Goal: Task Accomplishment & Management: Use online tool/utility

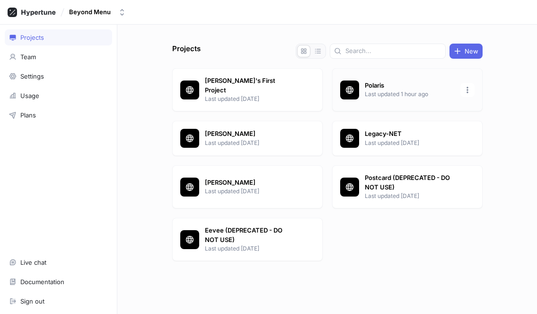
click at [383, 81] on p "Polaris" at bounding box center [410, 85] width 90 height 9
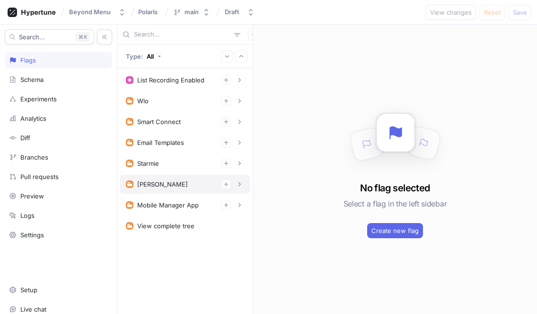
click at [194, 188] on div "[PERSON_NAME]" at bounding box center [185, 183] width 118 height 9
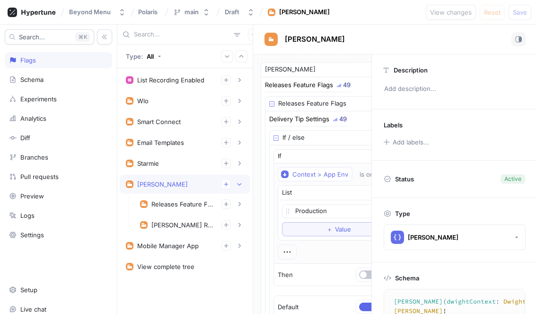
click at [194, 188] on div "[PERSON_NAME]" at bounding box center [185, 183] width 118 height 9
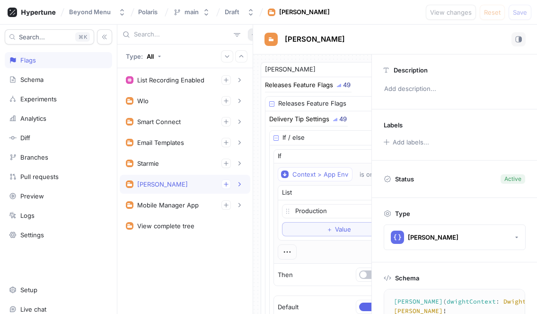
click at [248, 38] on button "button" at bounding box center [254, 34] width 12 height 12
click at [216, 257] on div "Type: All List Recording Enabled 1. List Item To pick up a draggable item, pres…" at bounding box center [185, 169] width 136 height 289
click at [251, 35] on icon "button" at bounding box center [254, 35] width 6 height 6
click at [256, 50] on p "Flag" at bounding box center [256, 52] width 12 height 9
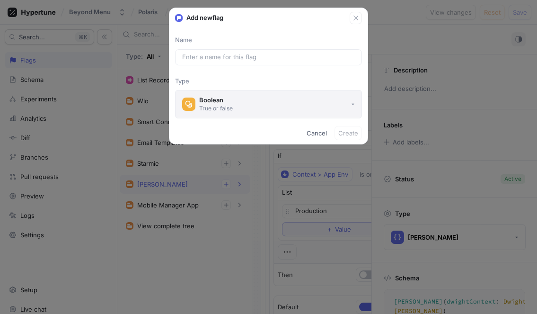
click at [246, 105] on button "Boolean True or false" at bounding box center [268, 104] width 187 height 28
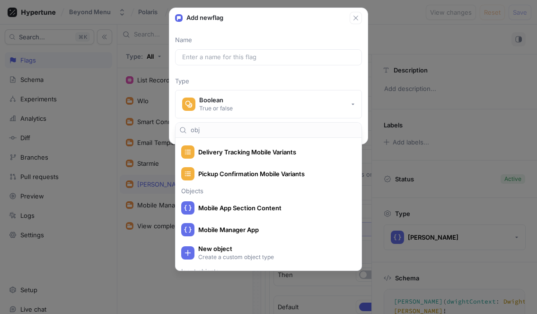
scroll to position [4, 0]
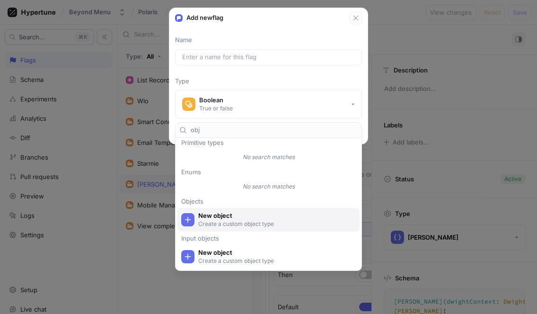
type input "obj"
click at [253, 221] on p "Create a custom object type" at bounding box center [274, 224] width 152 height 8
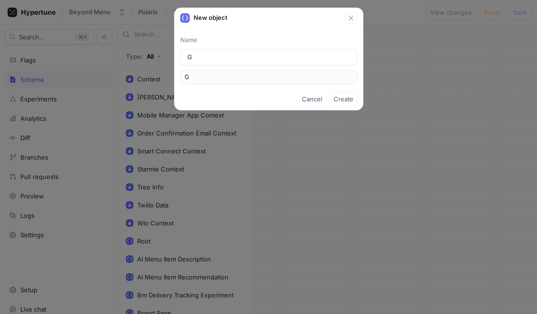
type input "Gl"
type input "Glo"
type input "Glob"
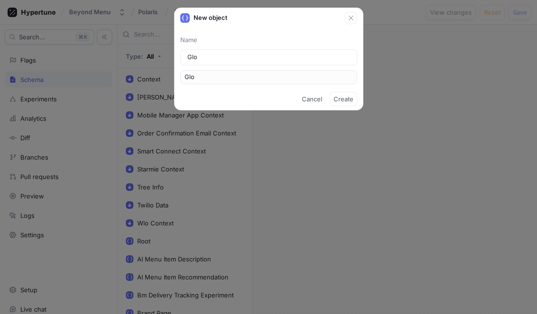
type input "Glob"
type input "Globa"
type input "Global"
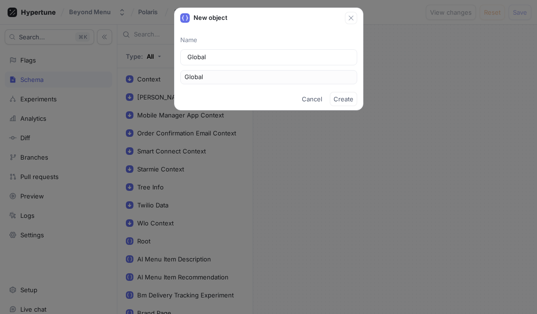
type input "Global r"
type input "GlobalR"
type input "Global re"
type input "GlobalRe"
type input "Global rel"
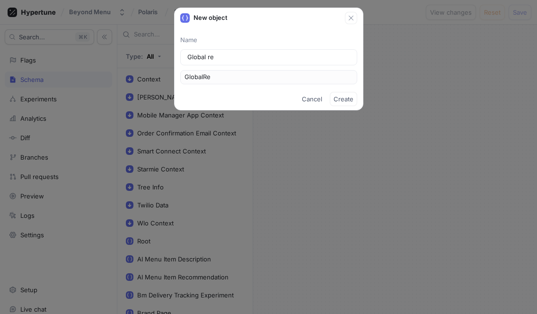
type input "GlobalRel"
type input "Global rele"
type input "GlobalRele"
type input "Global relea"
type input "GlobalRelea"
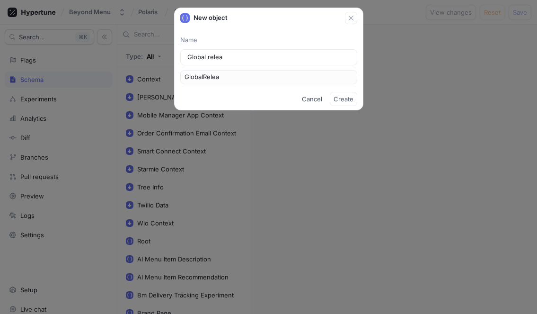
type input "Global releas"
type input "GlobalReleas"
type input "Global release"
type input "GlobalRelease"
type input "Global release f"
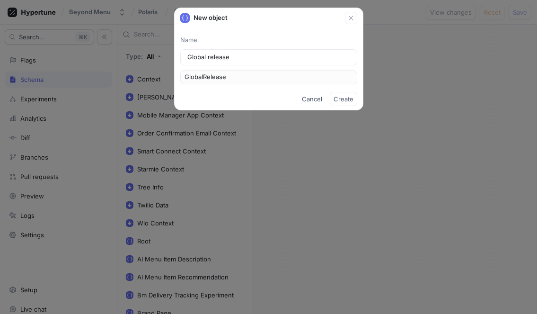
type input "GlobalReleaseF"
type input "Global release fe"
type input "GlobalReleaseFe"
type input "Global release fea"
type input "GlobalReleaseFea"
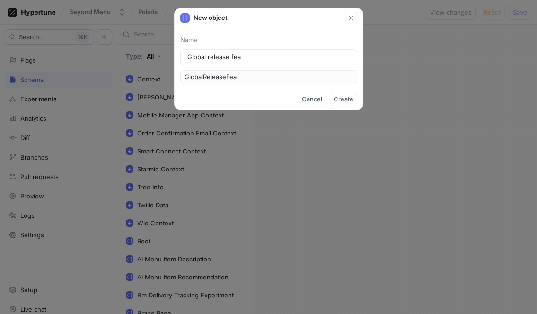
type input "Global release feat"
type input "GlobalReleaseFeat"
type input "Global release featu"
type input "GlobalReleaseFeatu"
type input "Global release featur"
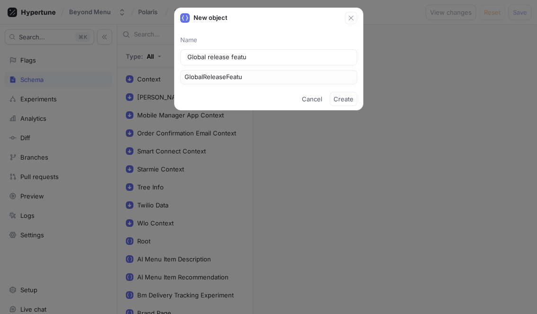
type input "GlobalReleaseFeatur"
type input "Global release feature"
type input "GlobalReleaseFeature"
type input "Global release feature f"
type input "GlobalReleaseFeatureF"
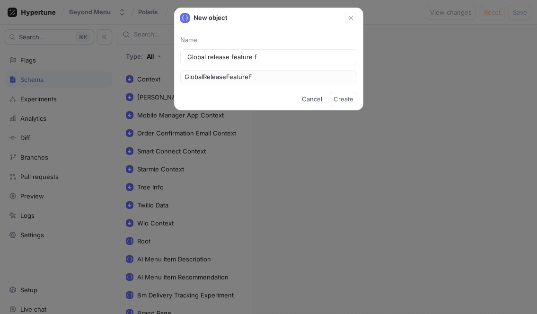
type input "Global release feature fl"
type input "GlobalReleaseFeatureFl"
type input "Global release feature fla"
type input "GlobalReleaseFeatureFla"
type input "Global release feature flag"
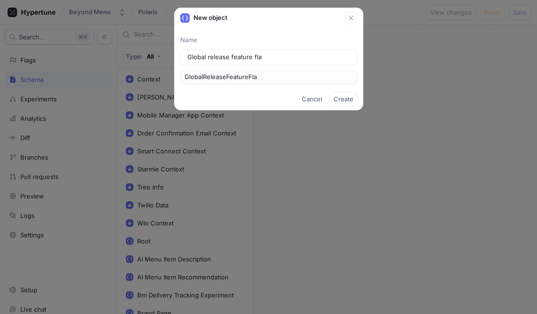
type input "GlobalReleaseFeatureFlag"
type input "Global release feature flags"
type input "GlobalReleaseFeatureFlags"
type input "Global release feature flags"
click at [346, 102] on span "Create" at bounding box center [344, 99] width 20 height 6
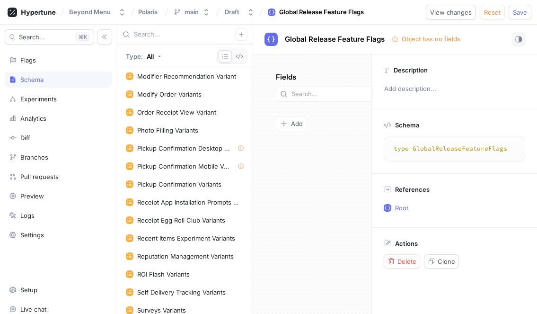
scroll to position [1657, 0]
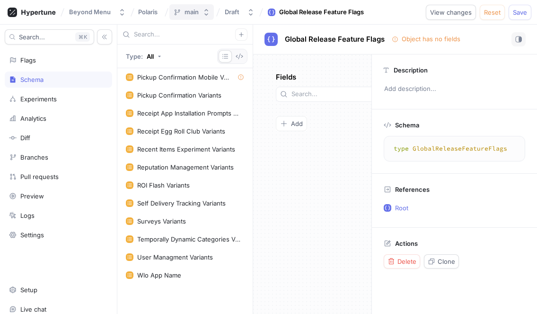
click at [188, 11] on div "main" at bounding box center [192, 12] width 14 height 8
click at [317, 200] on div "Fields Add To pick up a draggable item, press the space bar. While dragging, us…" at bounding box center [312, 183] width 118 height 259
click at [45, 56] on div "Flags" at bounding box center [58, 60] width 99 height 8
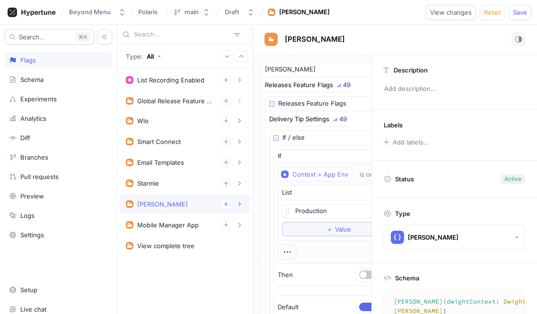
click at [189, 268] on div "List Recording Enabled 1. List Item To pick up a draggable item, press the spac…" at bounding box center [184, 191] width 135 height 246
click at [248, 38] on button "button" at bounding box center [254, 34] width 12 height 12
click at [244, 54] on rect at bounding box center [244, 53] width 6 height 6
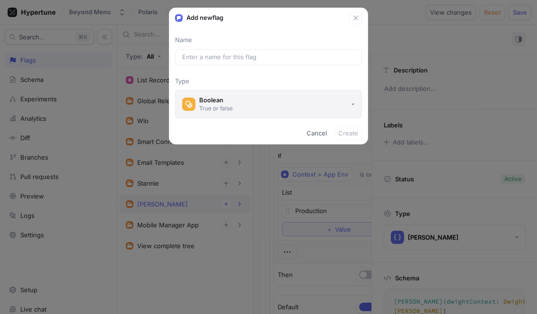
click at [246, 100] on button "Boolean True or false" at bounding box center [268, 104] width 187 height 28
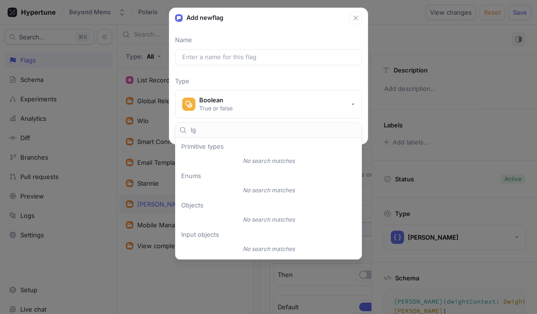
type input "l"
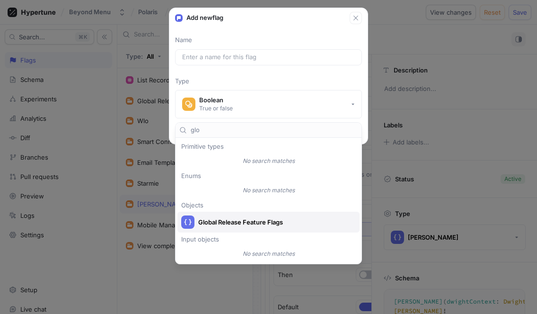
type input "glo"
click at [234, 221] on span "Global Release Feature Flags" at bounding box center [274, 222] width 153 height 8
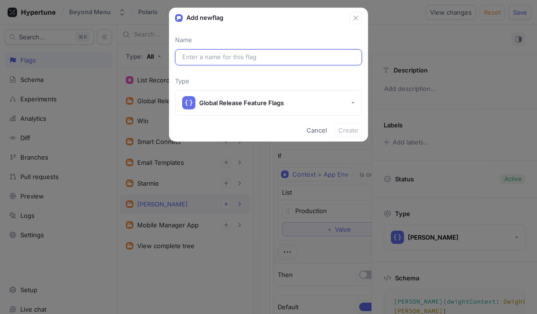
click at [202, 58] on input "text" at bounding box center [268, 57] width 173 height 9
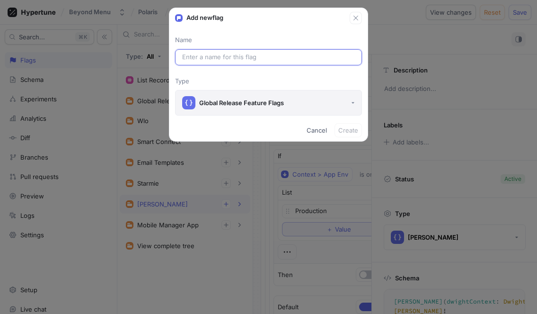
click at [282, 105] on div "Global Release Feature Flags" at bounding box center [241, 103] width 85 height 8
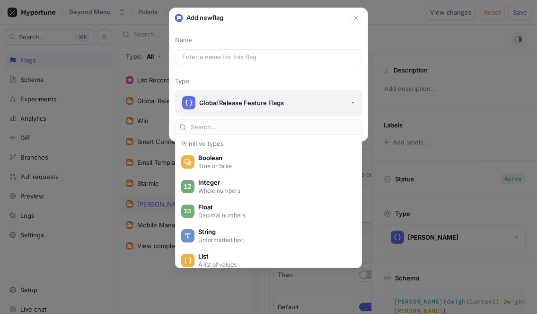
scroll to position [2160, 0]
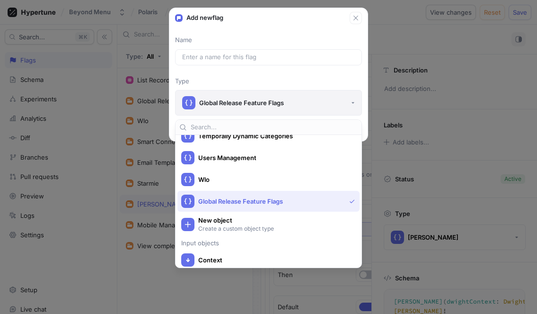
click at [282, 105] on div "Global Release Feature Flags" at bounding box center [241, 103] width 85 height 8
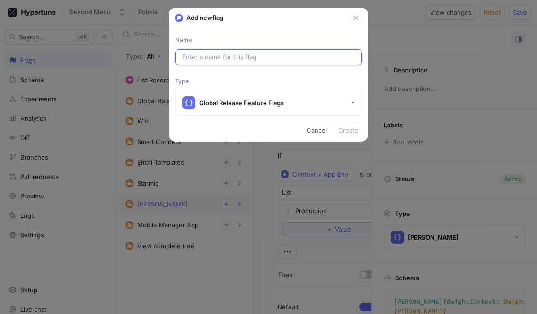
click at [241, 53] on input "text" at bounding box center [268, 57] width 173 height 9
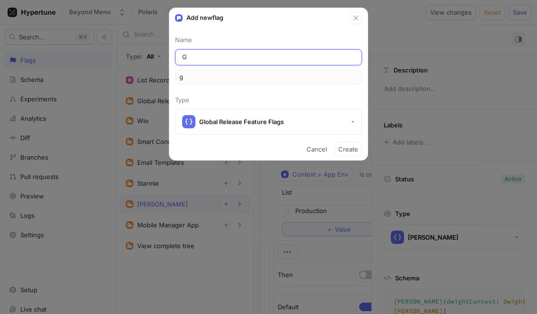
type input "Gl"
type input "gl"
type input "Glo"
type input "glo"
type input "Glob"
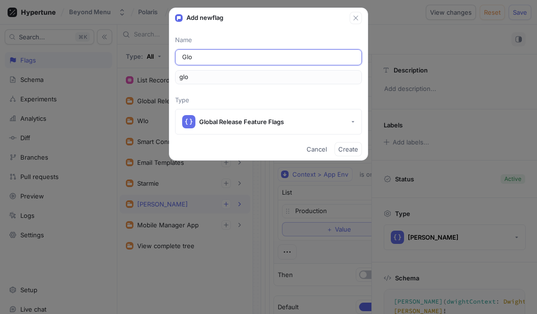
type input "glob"
type input "Globa"
type input "globa"
type input "Global"
type input "global"
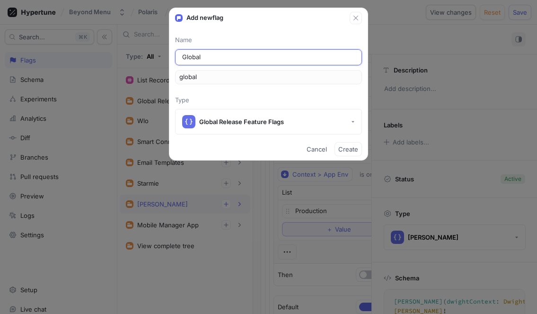
type input "Global R"
type input "globalR"
type input "Global Re"
type input "globalRe"
type input "Global Rel"
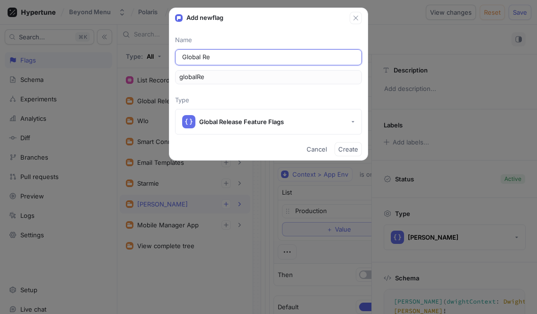
type input "globalRel"
type input "Global Rele"
type input "globalRele"
type input "Global Relea"
type input "globalRelea"
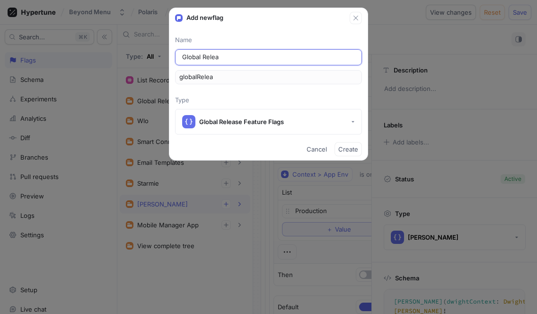
type input "Global Releas"
type input "globalReleas"
type input "Global Release"
type input "globalRelease"
type input "Global Release F"
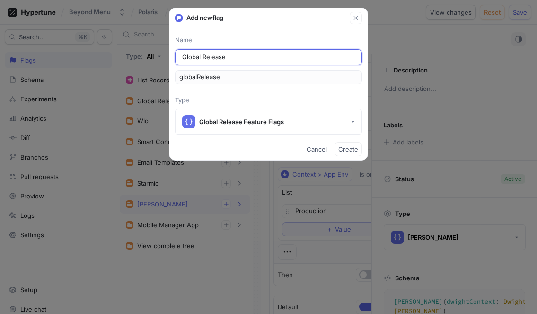
type input "globalReleaseF"
type input "Global Release Fe"
type input "globalReleaseFe"
type input "Global Release Fea"
type input "globalReleaseFea"
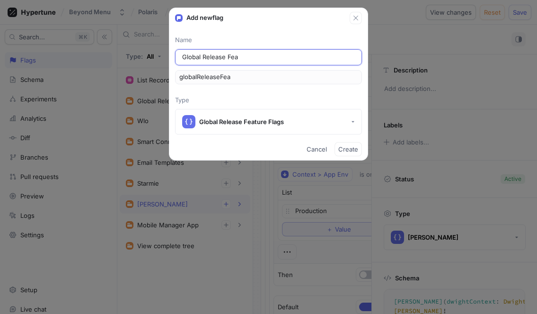
type input "Global Release Feau"
type input "globalReleaseFeau"
type input "Global Release Fea"
type input "globalReleaseFea"
type input "Global Release Feat"
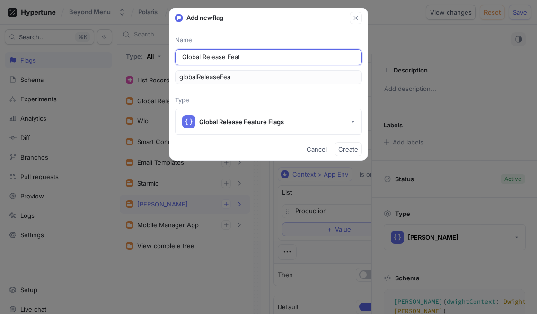
type input "globalReleaseFeat"
type input "Global Release Featu"
type input "globalReleaseFeatu"
type input "Global Release Featur"
type input "globalReleaseFeatur"
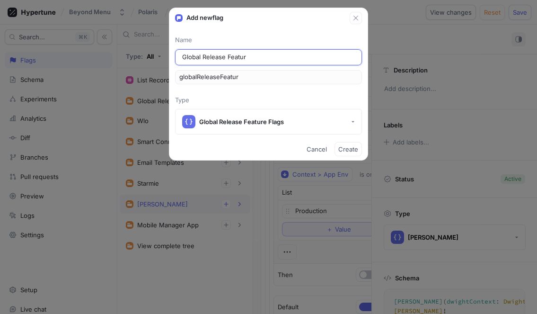
type input "Global Release Feature"
type input "globalReleaseFeature"
type input "Global Release Feature F"
type input "globalReleaseFeatureF"
type input "Global Release Feature Fl"
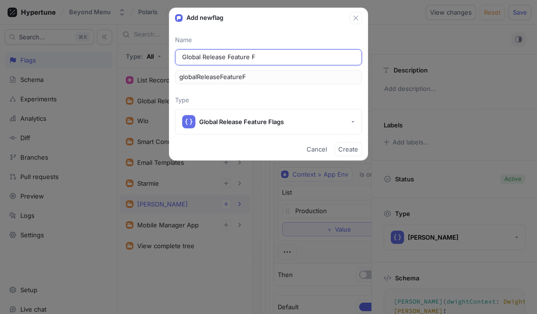
type input "globalReleaseFeatureFl"
type input "Global Release Feature Fla"
type input "globalReleaseFeatureFla"
type input "Global Release Feature Flag"
type input "globalReleaseFeatureFlag"
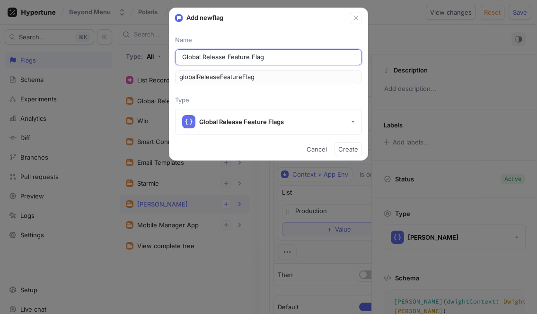
type input "Global Release Feature Flags"
type input "globalReleaseFeatureFlags"
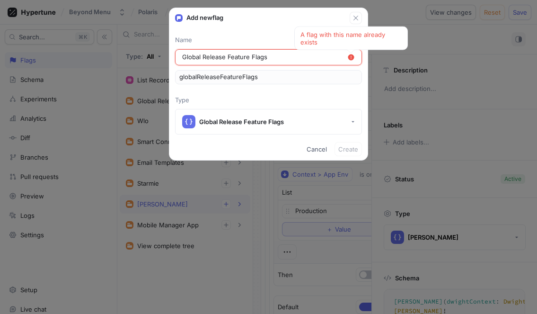
type input "Global Release Feature Flags"
click at [259, 98] on p "Type" at bounding box center [268, 100] width 187 height 9
click at [316, 150] on span "Cancel" at bounding box center [317, 149] width 20 height 6
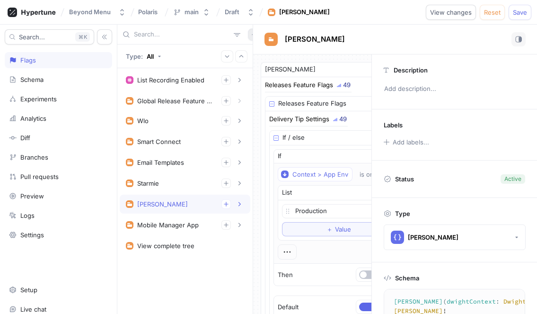
click at [252, 34] on icon "button" at bounding box center [254, 34] width 4 height 4
click at [255, 54] on p "Flag" at bounding box center [256, 52] width 12 height 9
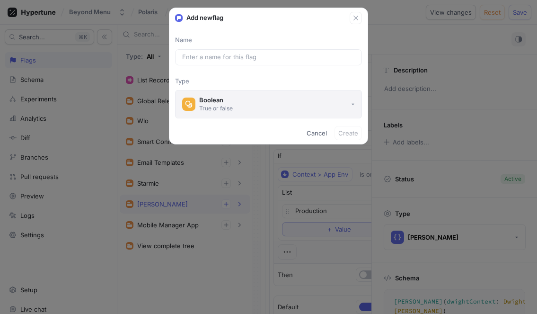
click at [256, 98] on button "Boolean True or false" at bounding box center [268, 104] width 187 height 28
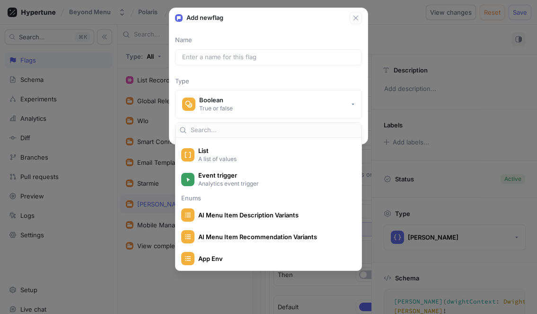
scroll to position [117, 0]
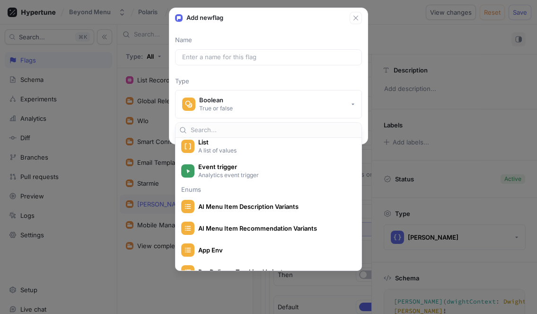
click at [297, 88] on div "Name Type Boolean True or false" at bounding box center [269, 77] width 198 height 83
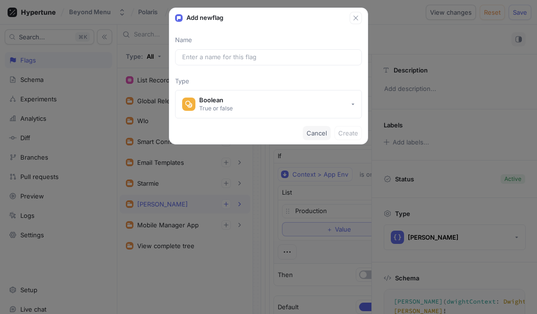
click at [317, 133] on span "Cancel" at bounding box center [317, 133] width 20 height 6
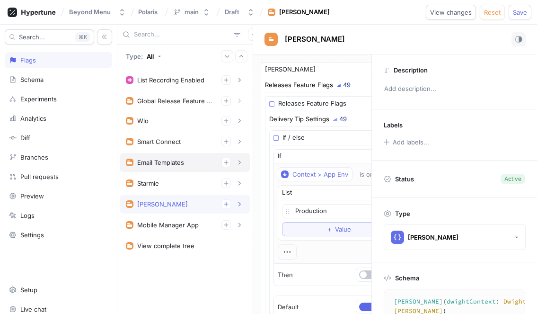
click at [191, 168] on div "Email Templates" at bounding box center [185, 162] width 131 height 19
type textarea "emailTemplates: EmailTemplates!"
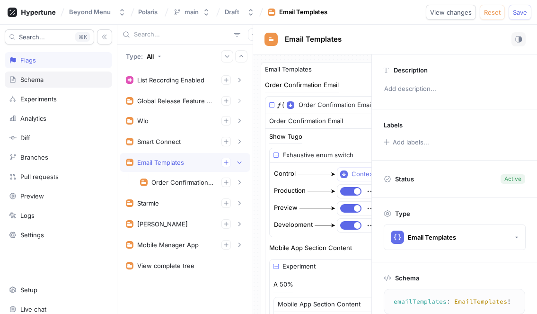
click at [49, 80] on div "Schema" at bounding box center [58, 80] width 99 height 8
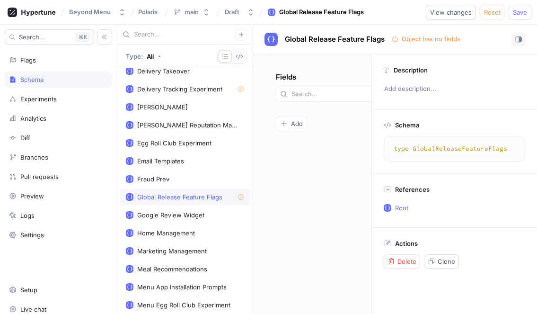
scroll to position [370, 0]
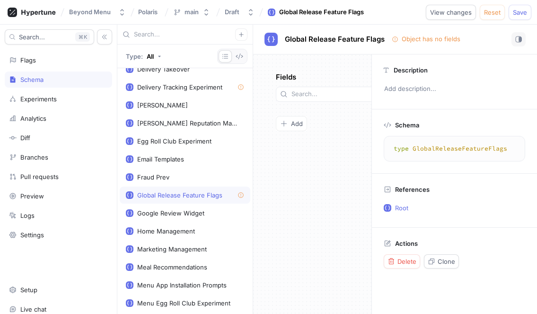
click at [266, 200] on div "Fields Add To pick up a draggable item, press the space bar. While dragging, us…" at bounding box center [312, 183] width 118 height 259
click at [39, 63] on div "Flags" at bounding box center [58, 60] width 99 height 8
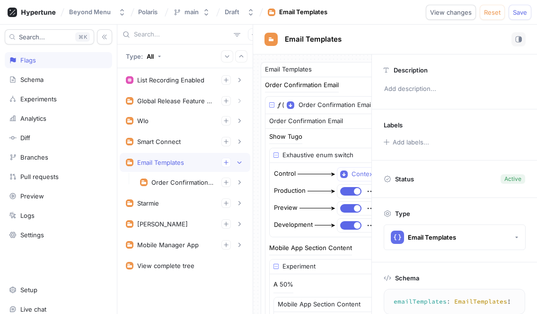
click at [184, 168] on div "Email Templates" at bounding box center [185, 162] width 131 height 19
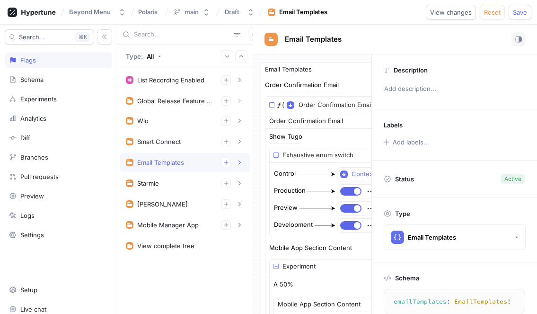
click at [170, 282] on div "List Recording Enabled 1. List Item To pick up a draggable item, press the spac…" at bounding box center [184, 191] width 135 height 246
click at [174, 276] on div "List Recording Enabled 1. List Item To pick up a draggable item, press the spac…" at bounding box center [184, 191] width 135 height 246
click at [251, 33] on icon "button" at bounding box center [254, 35] width 6 height 6
click at [200, 266] on div "Type: All List Recording Enabled 1. List Item To pick up a draggable item, pres…" at bounding box center [185, 169] width 136 height 289
click at [41, 80] on div "Schema" at bounding box center [31, 80] width 23 height 8
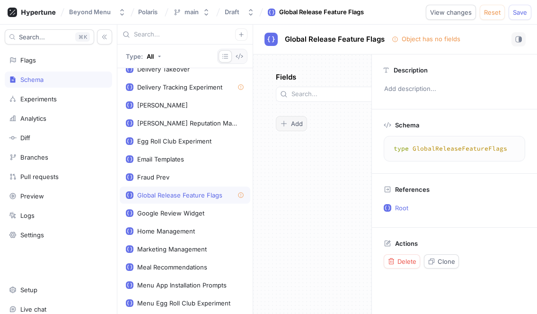
click at [296, 121] on span "Add" at bounding box center [297, 124] width 12 height 6
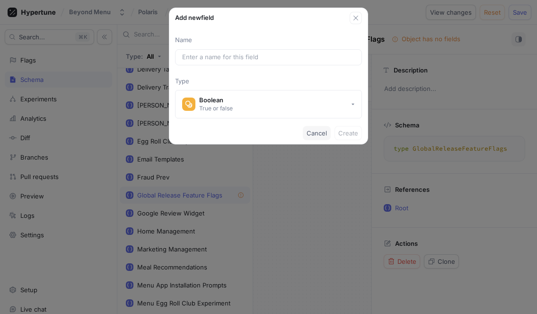
click at [316, 134] on span "Cancel" at bounding box center [317, 133] width 20 height 6
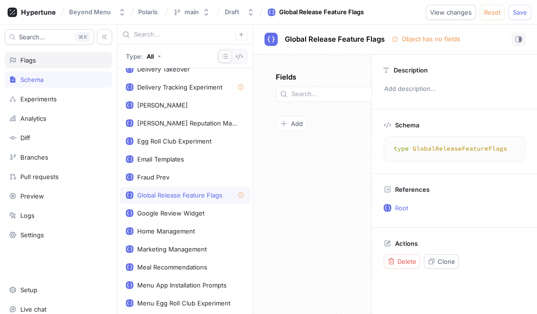
click at [55, 64] on div "Flags" at bounding box center [58, 60] width 107 height 16
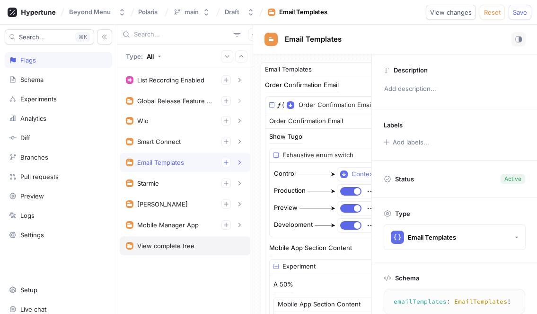
click at [175, 238] on div "View complete tree" at bounding box center [185, 245] width 131 height 19
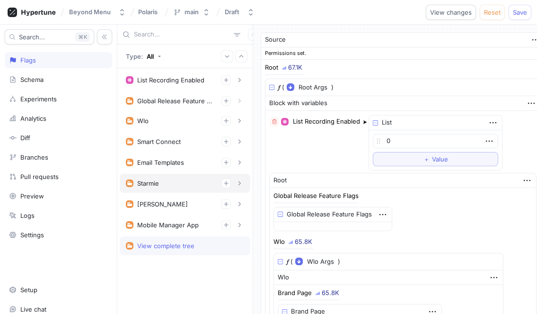
type textarea "x"
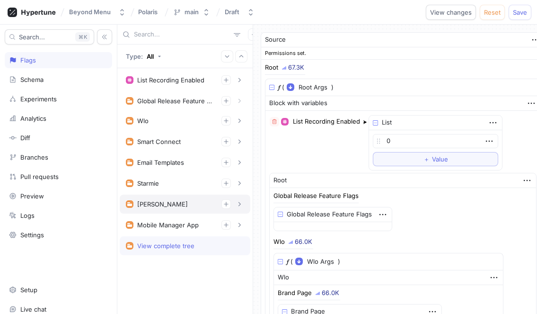
click at [160, 204] on div "[PERSON_NAME]" at bounding box center [185, 203] width 118 height 9
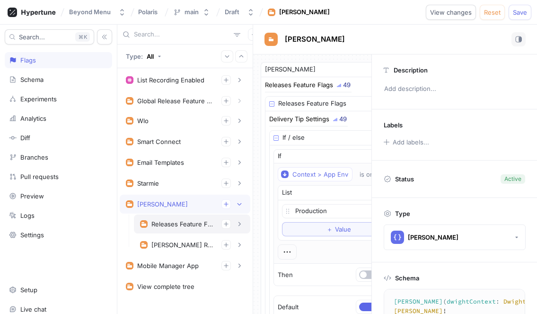
click at [169, 225] on div "Releases Feature Flags" at bounding box center [183, 224] width 63 height 8
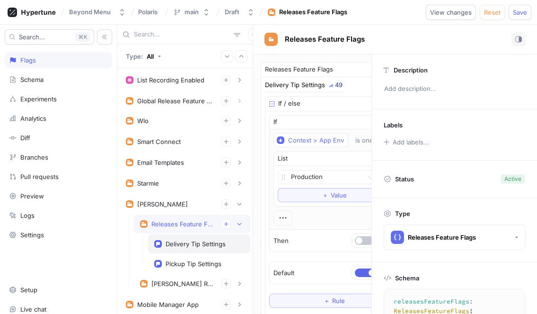
click at [192, 247] on div "Delivery Tip Settings" at bounding box center [196, 244] width 60 height 8
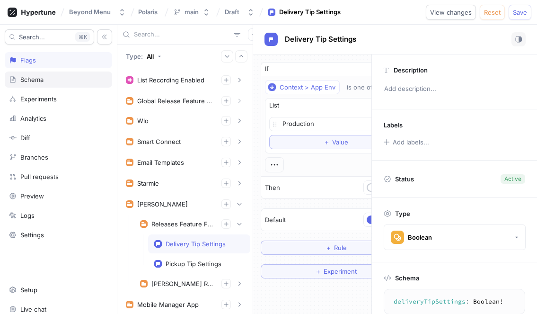
click at [40, 83] on div "Schema" at bounding box center [58, 80] width 107 height 16
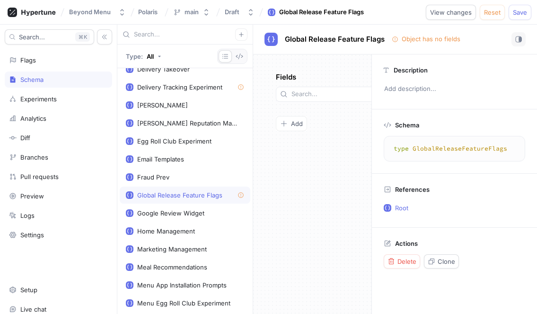
click at [27, 77] on div "Schema" at bounding box center [31, 80] width 23 height 8
click at [27, 65] on div "Flags" at bounding box center [58, 60] width 107 height 16
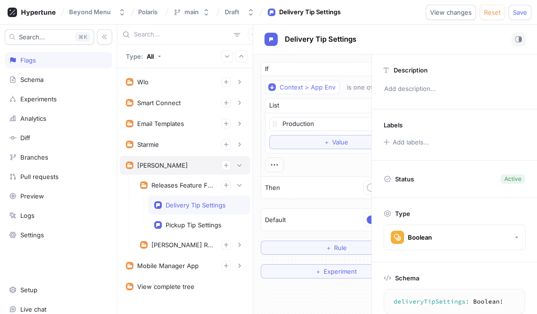
scroll to position [44, 0]
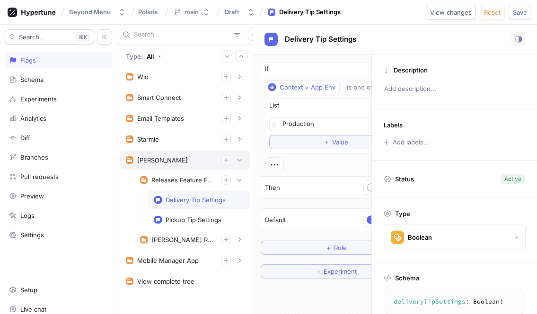
click at [165, 161] on div "[PERSON_NAME]" at bounding box center [185, 159] width 118 height 9
type textarea "[PERSON_NAME](dwightContext: DwightContext!): [PERSON_NAME]!"
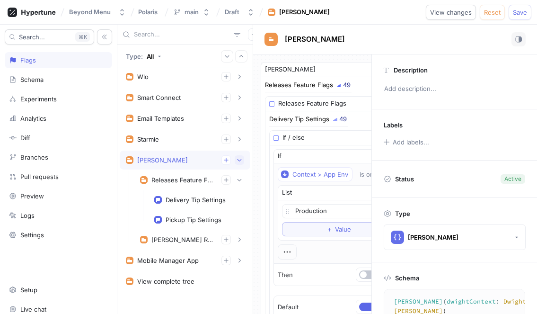
click at [238, 161] on icon "button" at bounding box center [240, 160] width 6 height 6
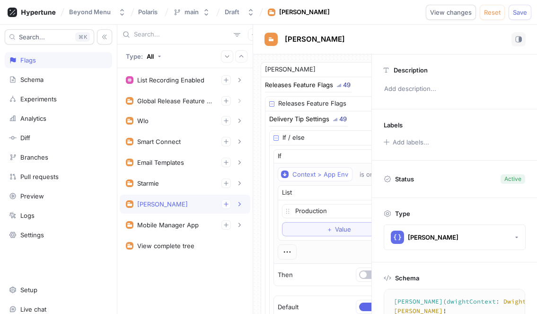
click at [214, 263] on div "List Recording Enabled 1. List Item To pick up a draggable item, press the spac…" at bounding box center [184, 191] width 135 height 246
click at [220, 242] on div "View complete tree" at bounding box center [185, 246] width 118 height 8
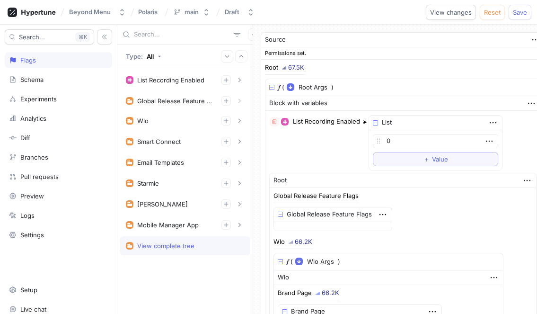
click at [180, 276] on div "List Recording Enabled 1. List Item To pick up a draggable item, press the spac…" at bounding box center [184, 191] width 135 height 246
click at [201, 277] on div "List Recording Enabled 1. List Item To pick up a draggable item, press the spac…" at bounding box center [184, 191] width 135 height 246
click at [239, 226] on icon "button" at bounding box center [240, 225] width 6 height 6
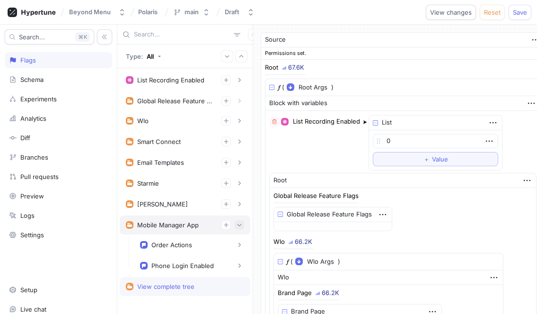
click at [239, 226] on icon "button" at bounding box center [240, 225] width 6 height 6
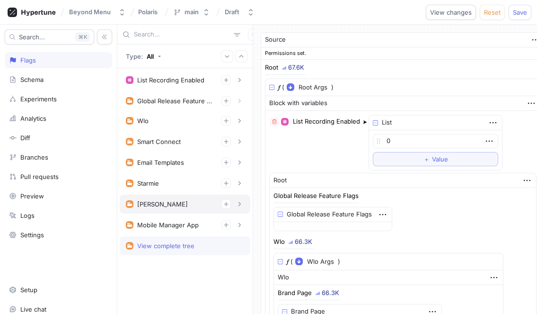
type textarea "x"
click at [233, 204] on div "[PERSON_NAME]" at bounding box center [185, 203] width 118 height 9
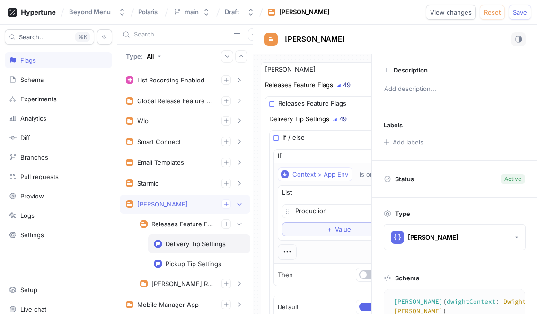
click at [222, 249] on div "Delivery Tip Settings" at bounding box center [199, 243] width 102 height 19
type textarea "deliveryTipSettings: Boolean!"
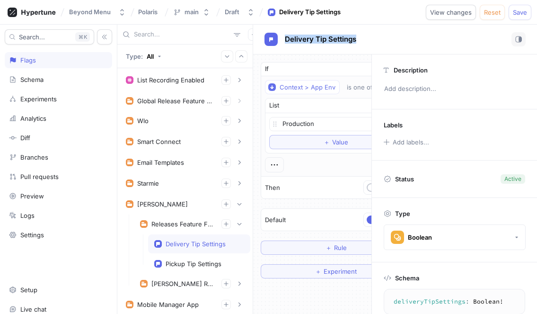
drag, startPoint x: 363, startPoint y: 38, endPoint x: 281, endPoint y: 37, distance: 81.9
click at [281, 37] on div "Delivery Tip Settings" at bounding box center [395, 39] width 261 height 14
copy span "Delivery Tip Settings"
click at [50, 82] on div "Schema" at bounding box center [58, 80] width 99 height 8
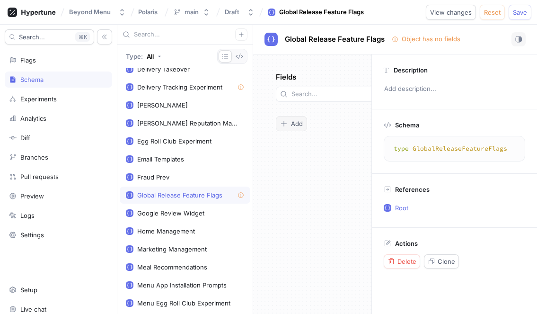
click at [286, 116] on button "Add" at bounding box center [291, 123] width 31 height 15
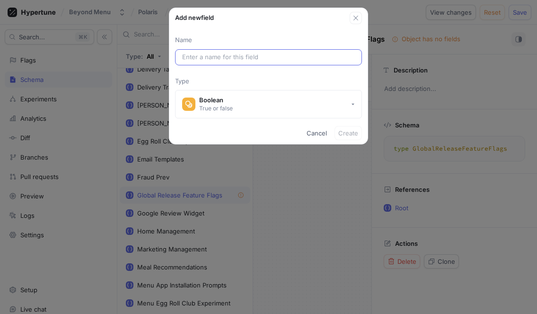
click at [224, 58] on input "text" at bounding box center [268, 57] width 173 height 9
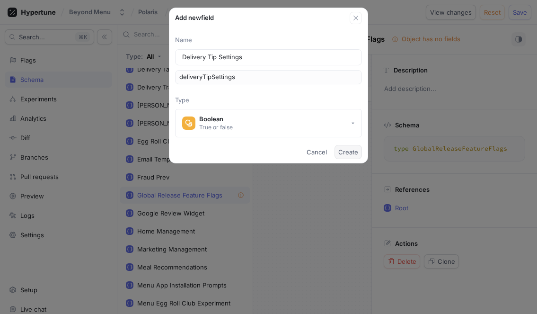
type input "Delivery Tip Settings"
click at [346, 156] on button "Create" at bounding box center [348, 152] width 27 height 14
type textarea "type GlobalReleaseFeatureFlags { deliveryTipSettings: Boolean! }"
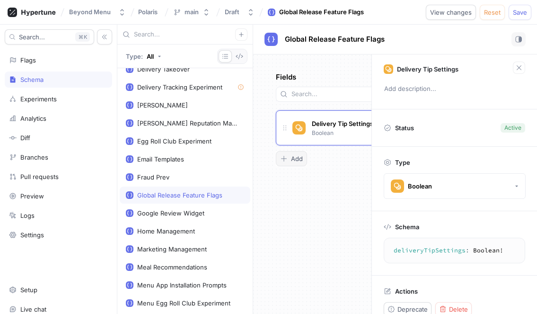
click at [293, 156] on span "Add" at bounding box center [297, 159] width 12 height 6
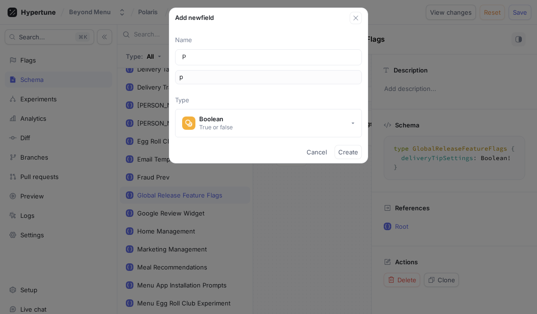
type input "Pi"
type input "pi"
type input "Pic"
type input "pic"
type input "Pick"
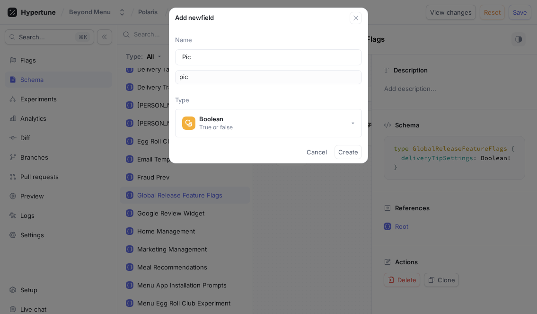
type input "pick"
type input "Picku"
type input "picku"
type input "Pickup"
type input "pickup"
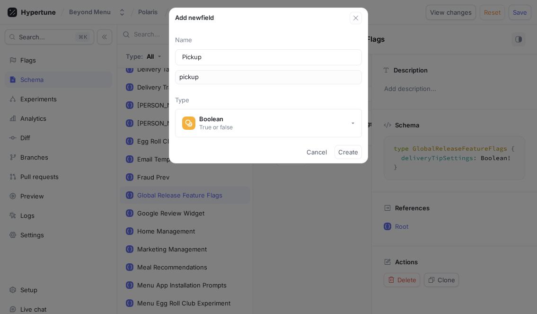
type input "Pickup Delivery Tip Settings"
type input "pickupDeliveryTipSettings"
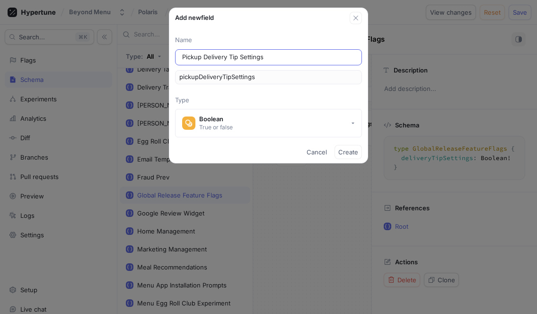
drag, startPoint x: 227, startPoint y: 56, endPoint x: 205, endPoint y: 56, distance: 22.3
click at [206, 56] on input "Pickup Delivery Tip Settings" at bounding box center [268, 57] width 173 height 9
type input "Pickup D Tip Settings"
type input "pickupDTipSettings"
type input "Pickup Tip Settings"
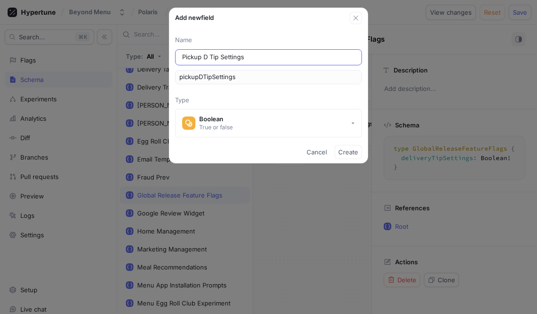
type input "pickupTipSettings"
type input "Pickup Tip Settings"
click at [348, 153] on span "Create" at bounding box center [349, 152] width 20 height 6
type textarea "type GlobalReleaseFeatureFlags { deliveryTipSettings: Boolean! pickupTipSetting…"
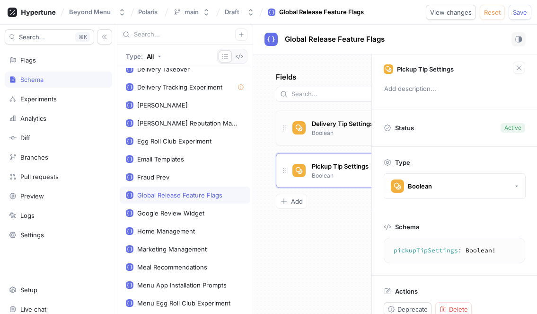
click at [313, 129] on p "Boolean" at bounding box center [323, 133] width 22 height 9
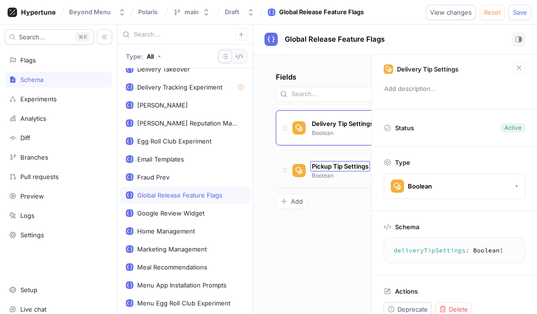
click at [316, 153] on div "Pickup Tip Settings Boolean" at bounding box center [353, 170] width 154 height 35
type textarea "pickupTipSettings: Boolean!"
click at [323, 162] on span "Pickup Tip Settings" at bounding box center [340, 166] width 57 height 8
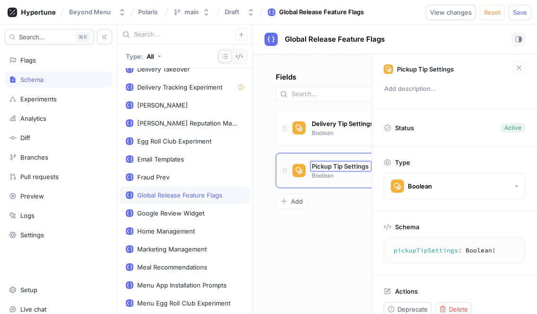
scroll to position [14, 0]
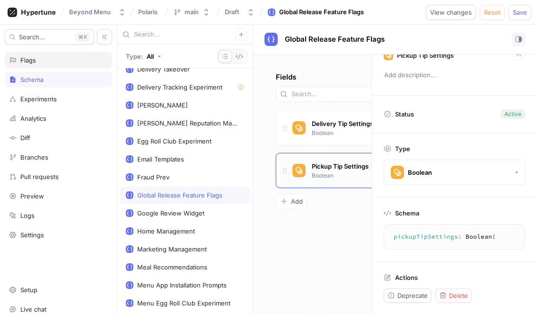
click at [71, 63] on div "Flags" at bounding box center [58, 60] width 99 height 8
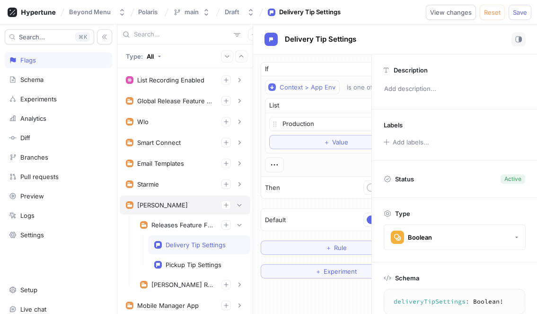
click at [171, 204] on div "[PERSON_NAME]" at bounding box center [185, 204] width 118 height 9
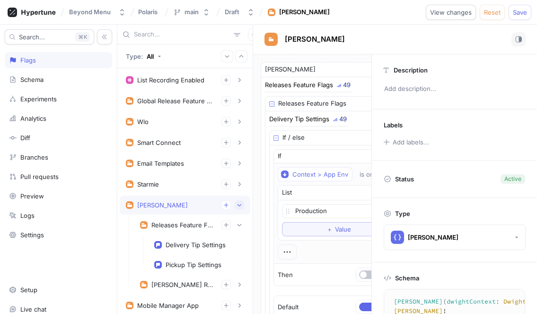
click at [241, 206] on icon "button" at bounding box center [240, 205] width 6 height 6
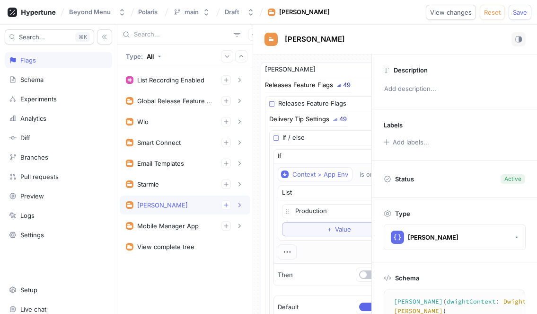
click at [215, 271] on div "List Recording Enabled 1. List Item To pick up a draggable item, press the spac…" at bounding box center [184, 191] width 135 height 246
click at [241, 102] on icon "button" at bounding box center [240, 101] width 6 height 6
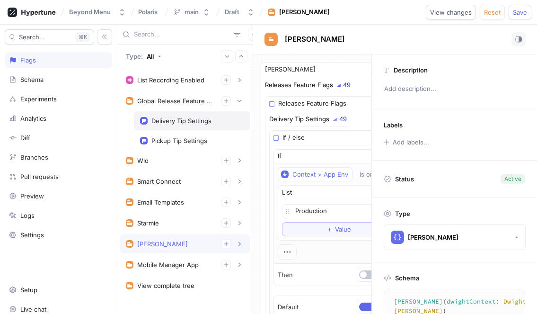
click at [192, 120] on div "Delivery Tip Settings" at bounding box center [182, 121] width 60 height 8
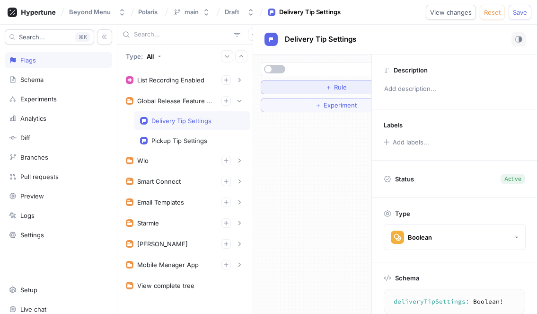
click at [301, 92] on button "＋ Rule" at bounding box center [336, 87] width 151 height 14
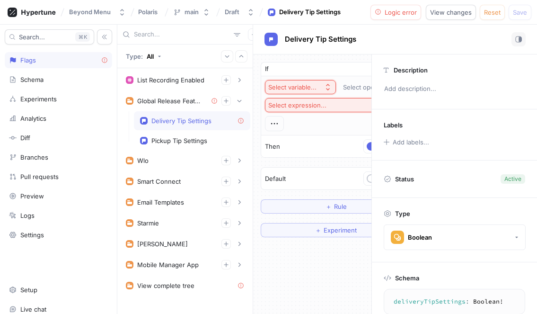
click at [300, 85] on div "Select variable..." at bounding box center [292, 87] width 48 height 8
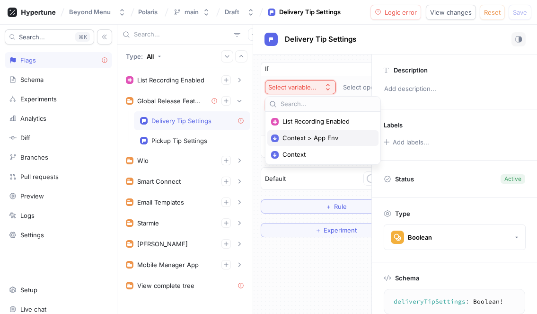
click at [306, 140] on span "Context > App Env" at bounding box center [327, 138] width 88 height 8
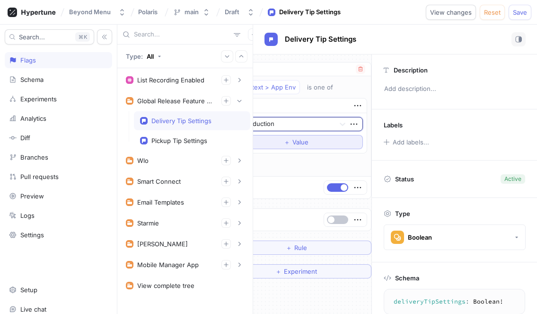
scroll to position [0, 47]
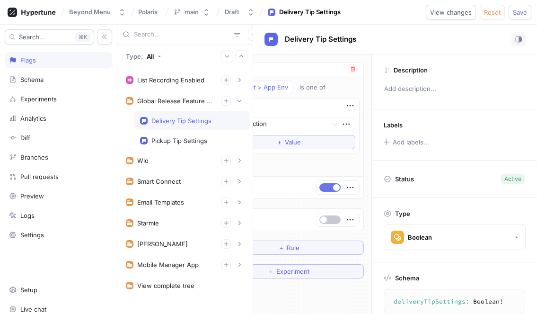
click at [325, 188] on button "button" at bounding box center [330, 187] width 21 height 9
click at [334, 218] on button "button" at bounding box center [330, 219] width 21 height 9
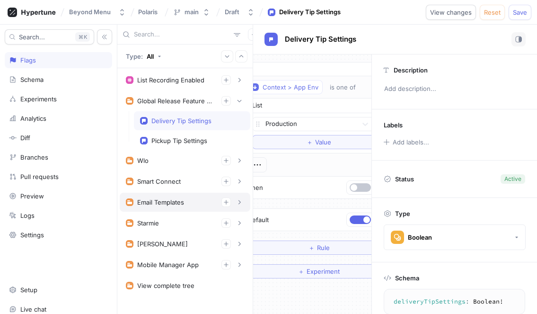
scroll to position [0, 16]
click at [189, 144] on div "Pickup Tip Settings" at bounding box center [180, 141] width 56 height 8
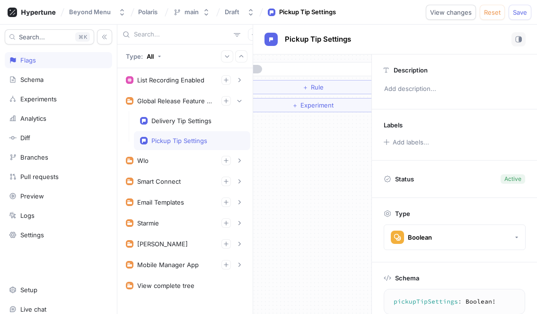
scroll to position [0, 47]
click at [281, 92] on button "＋ Rule" at bounding box center [289, 87] width 151 height 14
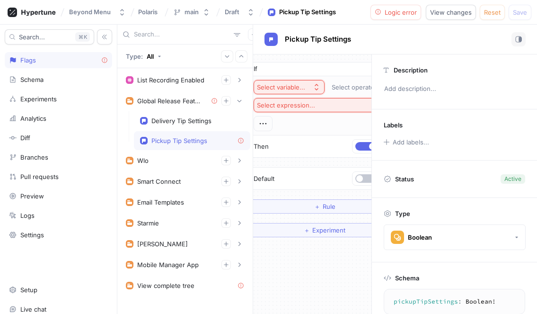
scroll to position [0, 0]
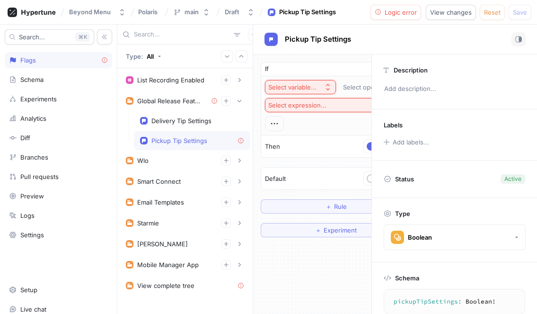
click at [295, 89] on div "Select variable..." at bounding box center [292, 87] width 48 height 8
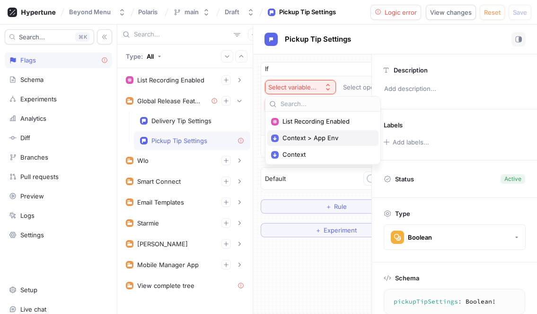
click at [318, 140] on span "Context > App Env" at bounding box center [327, 138] width 88 height 8
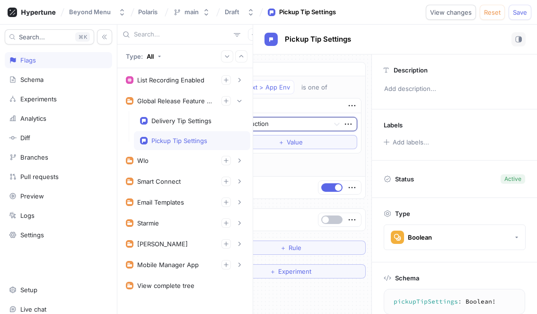
scroll to position [0, 47]
click at [331, 187] on button "button" at bounding box center [330, 187] width 21 height 9
click at [333, 219] on button "button" at bounding box center [330, 219] width 21 height 9
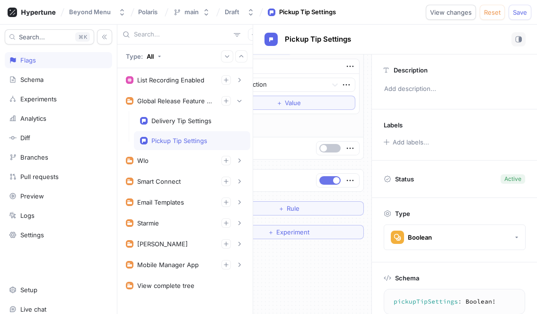
scroll to position [45, 47]
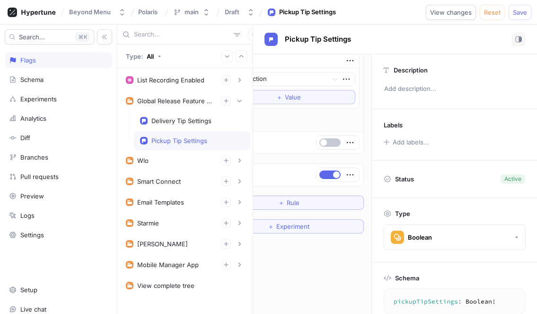
click at [341, 247] on div "If Context > App Env is one of List Production To pick up a draggable item, pre…" at bounding box center [312, 183] width 118 height 259
click at [170, 246] on div "[PERSON_NAME]" at bounding box center [185, 243] width 118 height 9
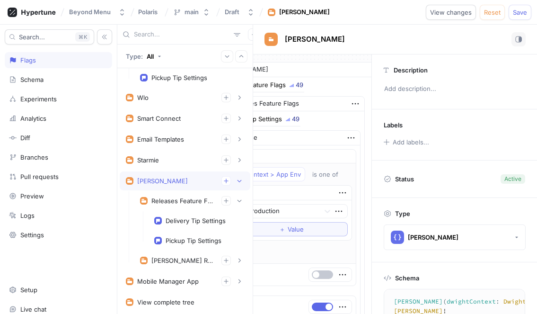
scroll to position [69, 0]
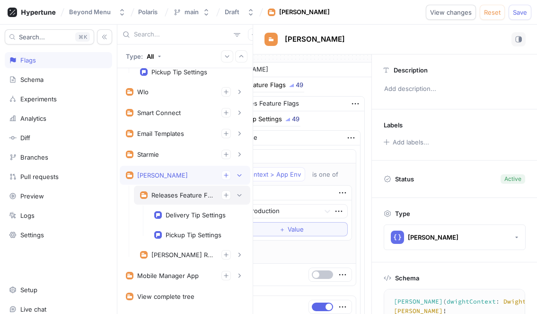
click at [174, 196] on div "Releases Feature Flags" at bounding box center [183, 195] width 63 height 8
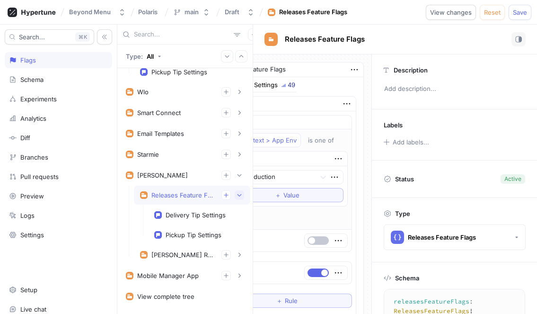
click at [238, 196] on icon "button" at bounding box center [240, 195] width 6 height 6
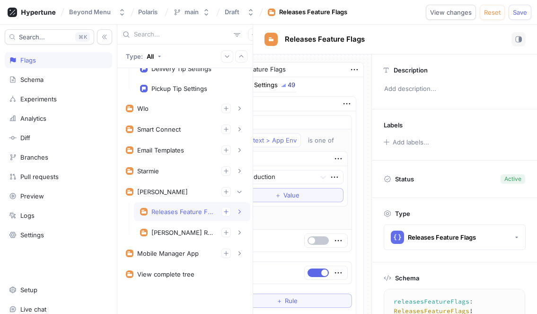
scroll to position [52, 0]
click at [173, 213] on div "Releases Feature Flags" at bounding box center [183, 212] width 63 height 8
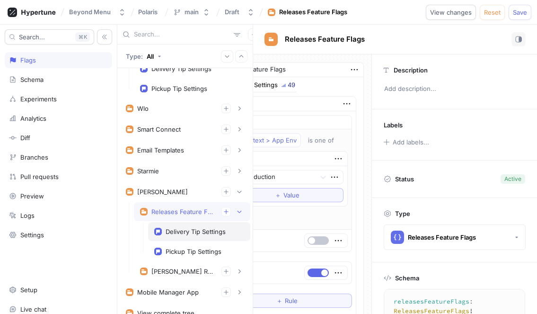
click at [181, 233] on div "Delivery Tip Settings" at bounding box center [196, 232] width 60 height 8
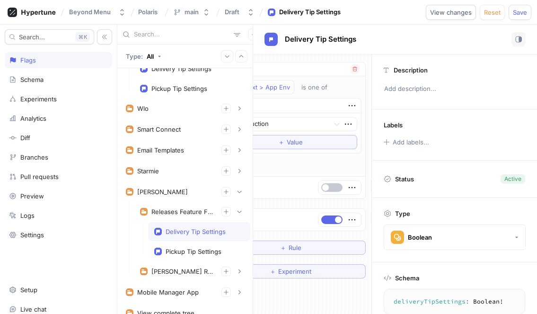
scroll to position [0, 67]
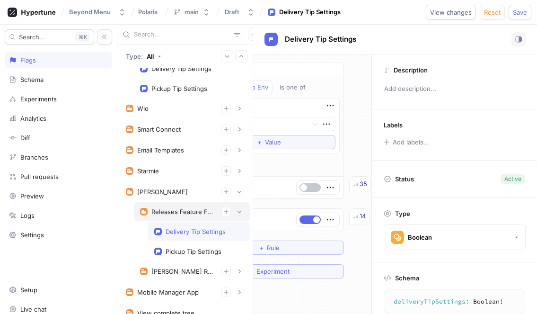
click at [170, 214] on div "Releases Feature Flags" at bounding box center [183, 212] width 63 height 8
type textarea "releasesFeatureFlags: ReleasesFeatureFlags!"
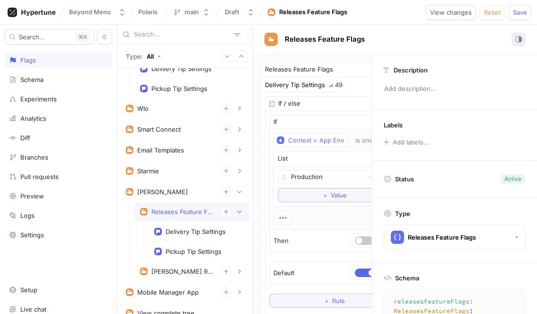
click at [522, 40] on rect "button" at bounding box center [519, 39] width 6 height 6
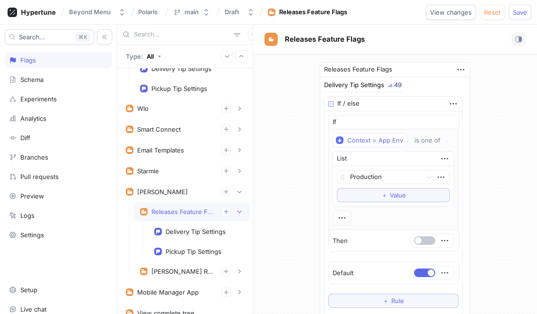
click at [442, 85] on div "Delivery Tip Settings 49 If / else If Context > App Env is one of List Producti…" at bounding box center [395, 209] width 142 height 254
click at [357, 87] on div "Delivery Tip Settings" at bounding box center [354, 85] width 60 height 6
click at [45, 80] on div "Schema" at bounding box center [58, 80] width 99 height 8
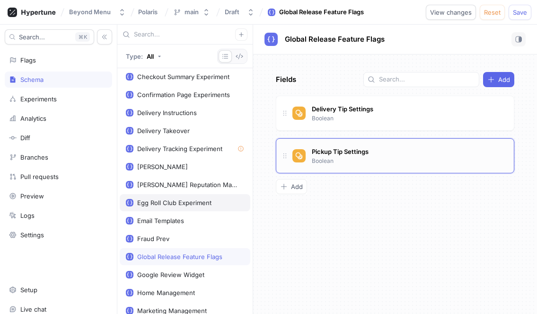
scroll to position [303, 0]
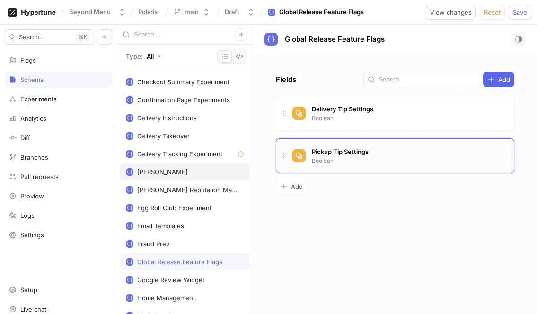
click at [159, 174] on div "[PERSON_NAME]" at bounding box center [185, 172] width 118 height 8
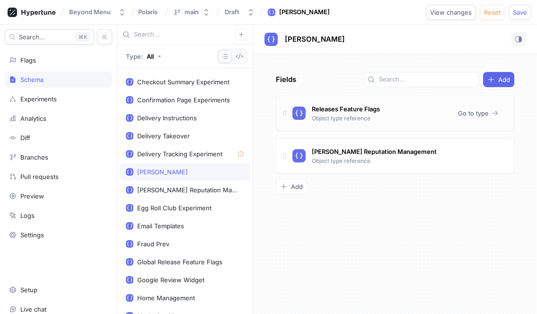
click at [335, 118] on p "Object type reference" at bounding box center [341, 118] width 59 height 9
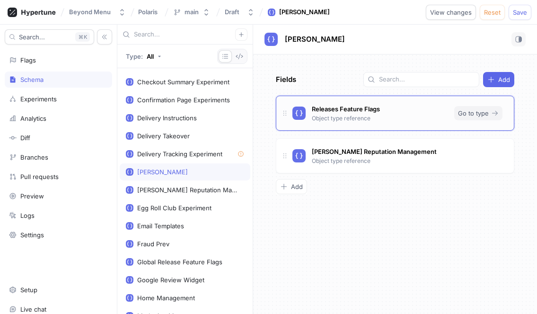
click at [495, 114] on icon "button" at bounding box center [496, 113] width 8 height 8
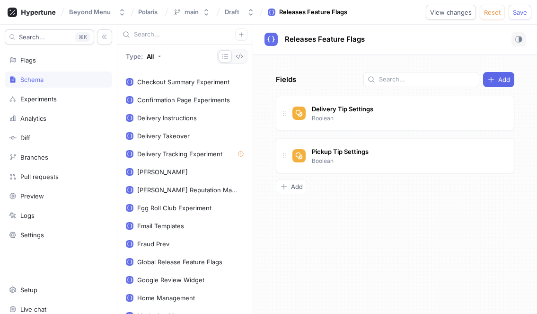
scroll to position [745, 0]
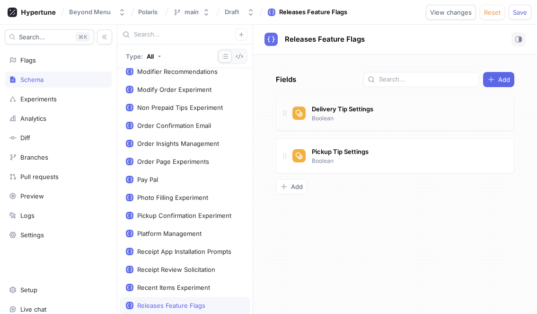
click at [365, 116] on div "Delivery Tip Settings Boolean" at bounding box center [343, 113] width 66 height 20
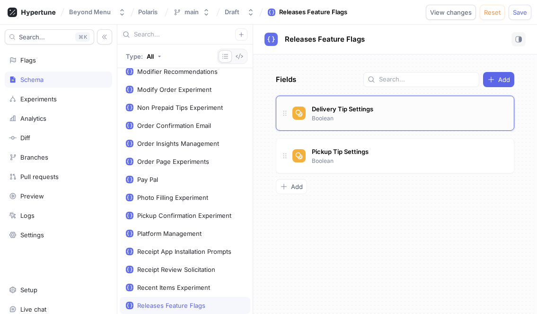
click at [284, 115] on icon at bounding box center [285, 113] width 3 height 5
click at [351, 119] on div "Delivery Tip Settings Boolean" at bounding box center [343, 113] width 66 height 20
click at [354, 124] on div "Delivery Tip Settings Boolean" at bounding box center [395, 113] width 239 height 35
click at [364, 114] on div "Delivery Tip Settings Boolean" at bounding box center [343, 113] width 66 height 20
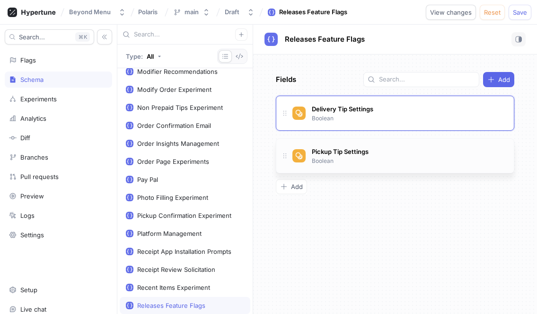
click at [290, 159] on span at bounding box center [284, 155] width 15 height 15
click at [301, 159] on icon at bounding box center [299, 155] width 7 height 7
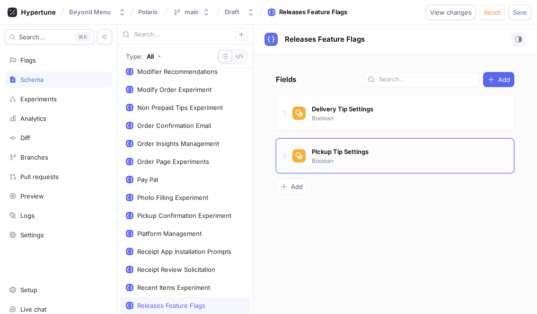
click at [301, 159] on icon at bounding box center [299, 155] width 7 height 7
click at [295, 156] on div at bounding box center [295, 156] width 0 height 0
click at [307, 121] on div "Delivery Tip Settings Boolean" at bounding box center [400, 113] width 214 height 19
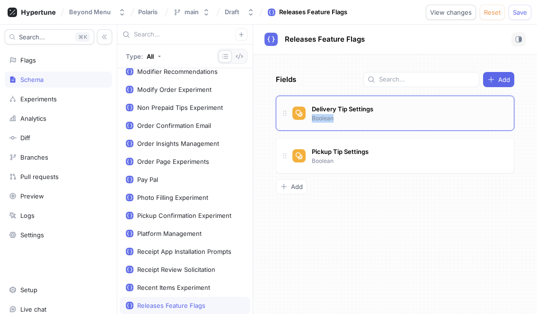
click at [307, 121] on div "Delivery Tip Settings Boolean" at bounding box center [400, 113] width 214 height 19
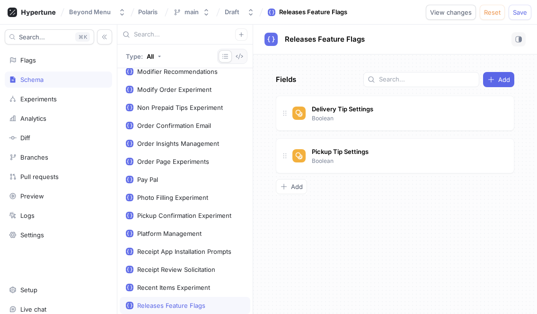
click at [419, 217] on div "Fields Add Delivery Tip Settings Boolean Pickup Tip Settings Boolean To pick up…" at bounding box center [395, 183] width 284 height 259
click at [32, 68] on div "Flags" at bounding box center [58, 60] width 107 height 16
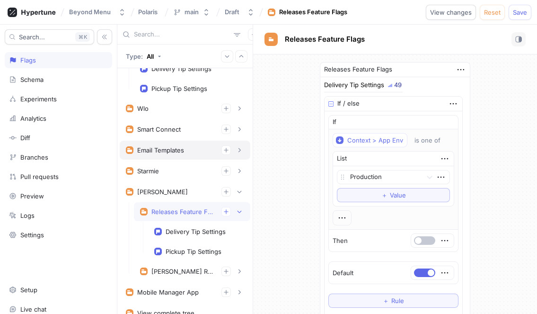
scroll to position [91, 0]
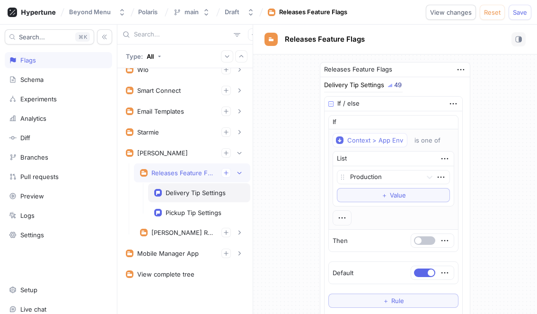
click at [198, 201] on div "Delivery Tip Settings" at bounding box center [199, 192] width 102 height 19
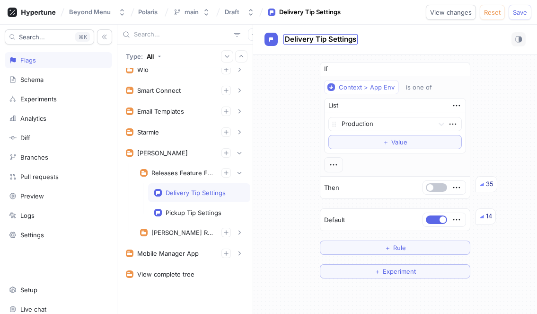
click at [297, 41] on span "Delivery Tip Settings" at bounding box center [321, 40] width 72 height 8
click at [296, 94] on div "If Context > App Env is one of List Production To pick up a draggable item, pre…" at bounding box center [395, 170] width 284 height 232
click at [196, 219] on div "Pickup Tip Settings" at bounding box center [199, 212] width 102 height 19
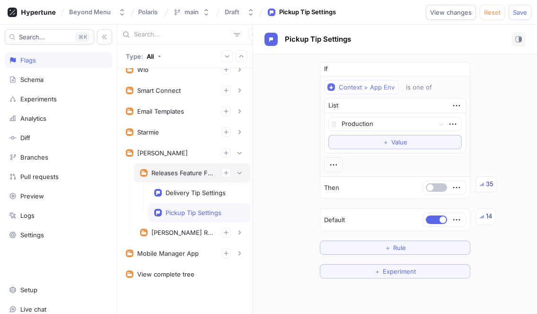
click at [194, 173] on div "Releases Feature Flags" at bounding box center [183, 173] width 63 height 8
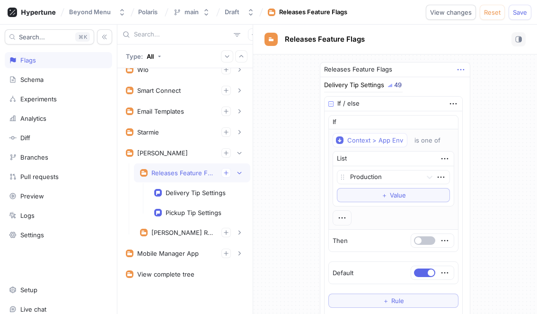
click at [462, 70] on icon "button" at bounding box center [461, 69] width 10 height 10
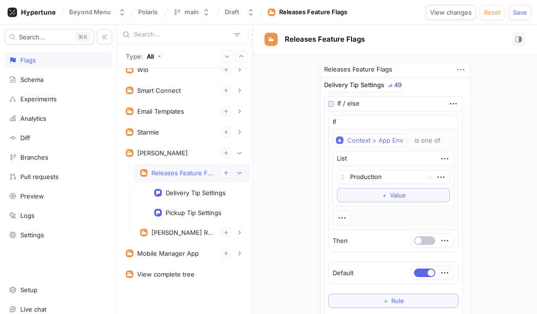
click at [461, 70] on icon "button" at bounding box center [461, 69] width 7 height 1
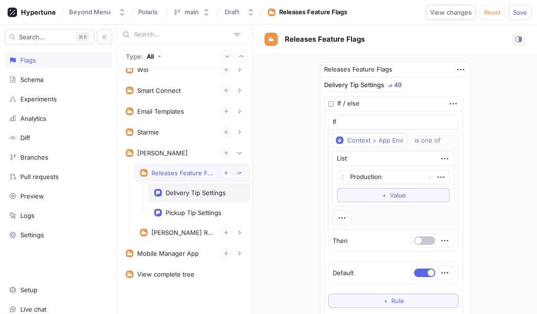
click at [192, 193] on div "Delivery Tip Settings" at bounding box center [196, 193] width 60 height 8
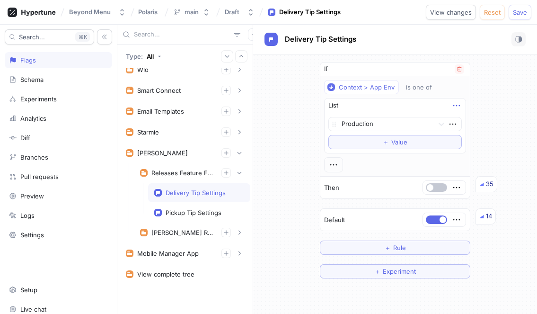
click at [460, 107] on icon "button" at bounding box center [457, 105] width 10 height 10
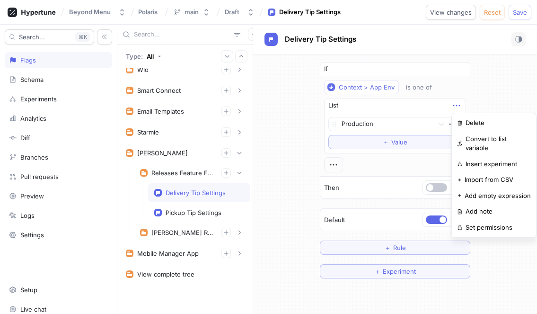
click at [489, 101] on div "If Context > App Env is one of List Production To pick up a draggable item, pre…" at bounding box center [395, 170] width 284 height 232
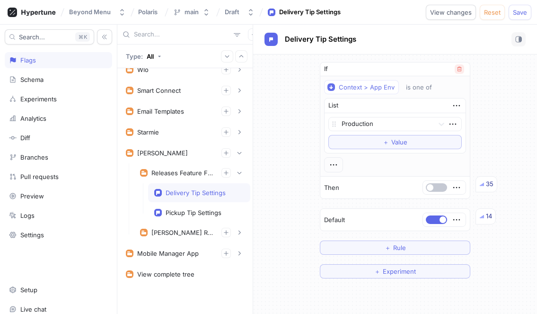
click at [458, 69] on icon "button" at bounding box center [460, 69] width 6 height 6
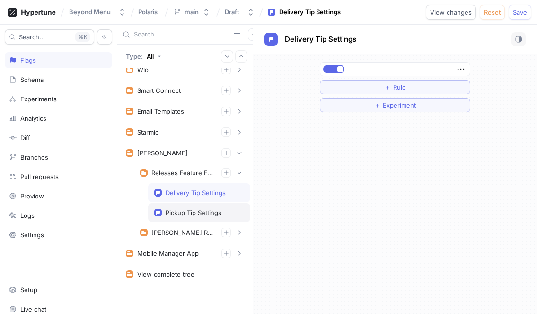
click at [202, 212] on div "Pickup Tip Settings" at bounding box center [194, 213] width 56 height 8
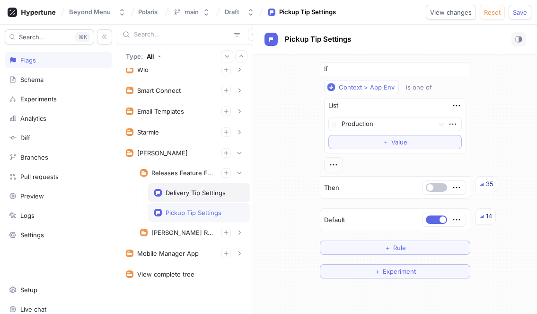
click at [202, 189] on div "Delivery Tip Settings" at bounding box center [196, 193] width 60 height 8
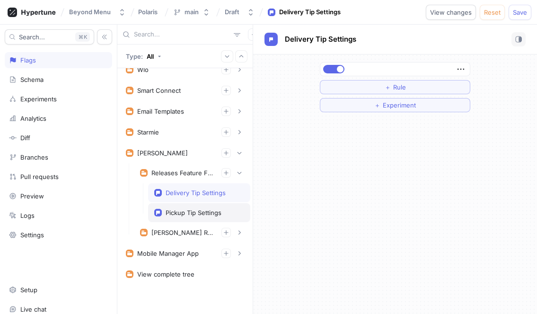
click at [200, 208] on div "Pickup Tip Settings" at bounding box center [199, 212] width 102 height 19
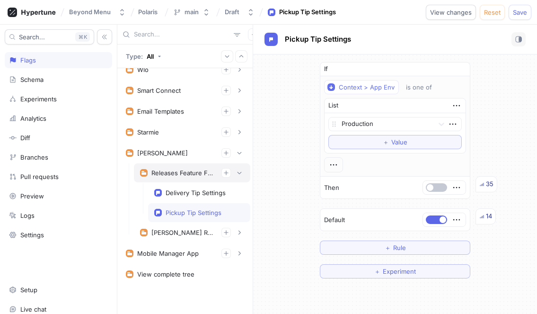
click at [189, 172] on div "Releases Feature Flags" at bounding box center [183, 173] width 63 height 8
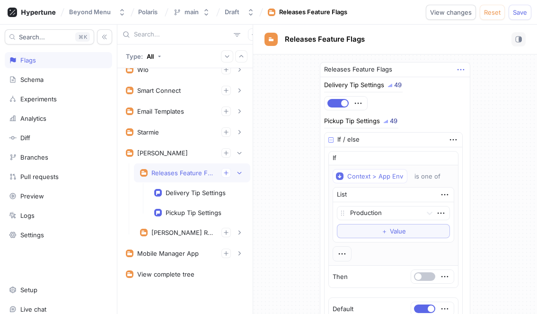
click at [463, 72] on icon "button" at bounding box center [461, 69] width 10 height 10
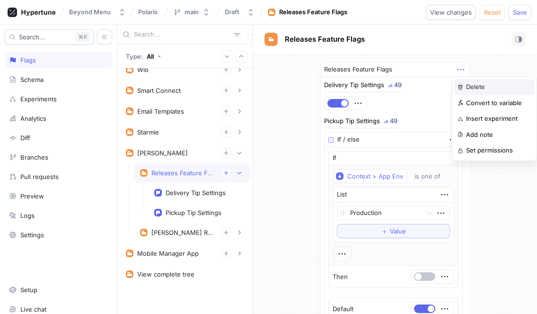
click at [475, 86] on p "Delete" at bounding box center [475, 86] width 19 height 9
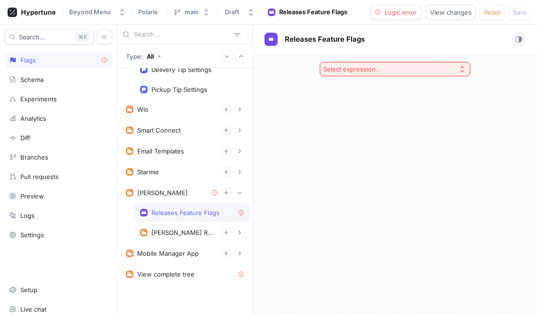
scroll to position [51, 0]
click at [367, 72] on div "Select expression..." at bounding box center [352, 69] width 58 height 8
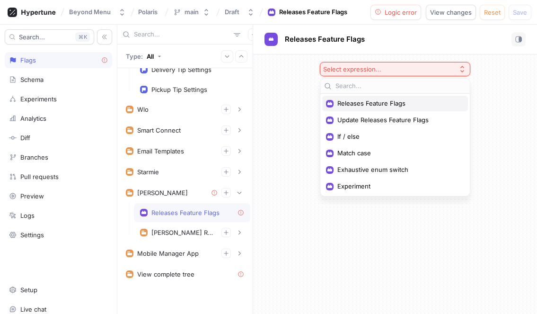
click at [374, 107] on span "Releases Feature Flags" at bounding box center [399, 103] width 122 height 8
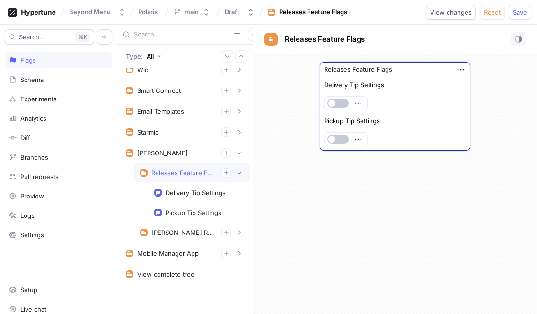
click at [362, 104] on icon "button" at bounding box center [358, 103] width 10 height 10
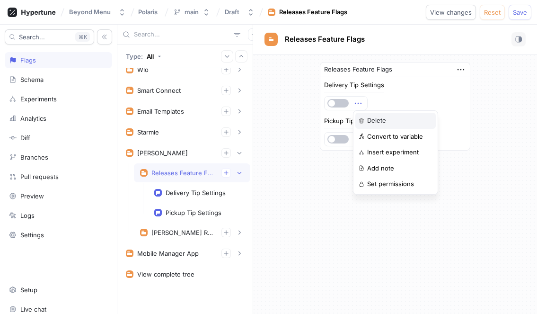
click at [377, 119] on p "Delete" at bounding box center [376, 120] width 19 height 9
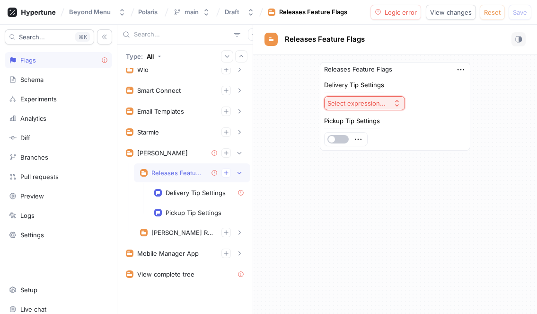
click at [381, 107] on button "Select expression..." at bounding box center [364, 103] width 81 height 14
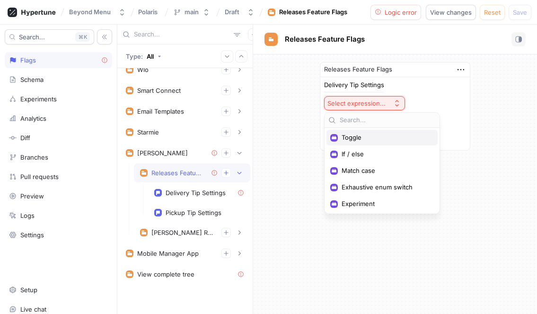
click at [366, 134] on span "Toggle" at bounding box center [386, 138] width 88 height 8
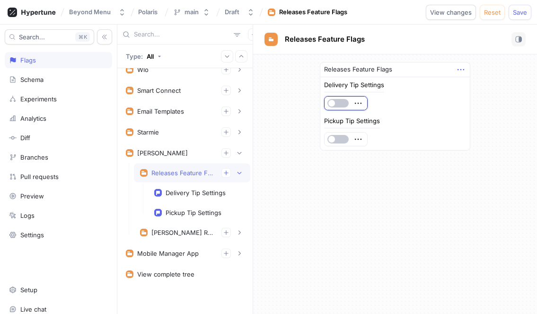
click at [459, 69] on icon "button" at bounding box center [461, 69] width 10 height 10
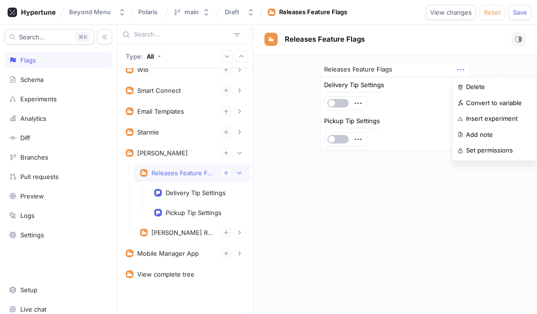
click at [366, 192] on div "Releases Feature Flags Delivery Tip Settings Pickup Tip Settings" at bounding box center [395, 183] width 284 height 259
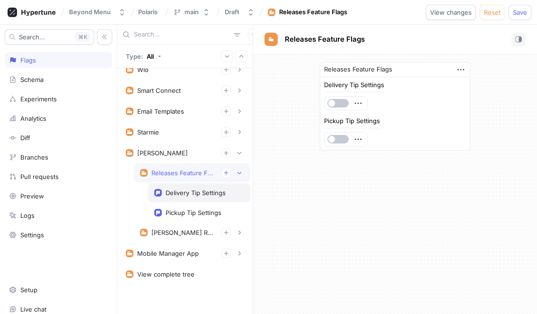
click at [191, 191] on div "Delivery Tip Settings" at bounding box center [196, 193] width 60 height 8
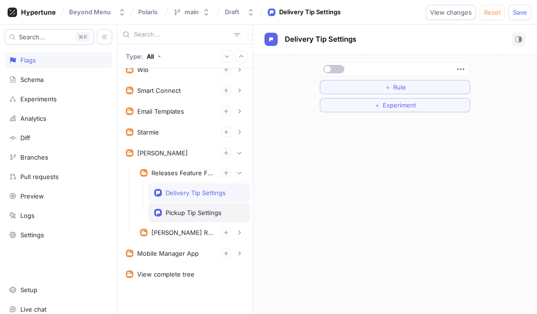
click at [185, 213] on div "Pickup Tip Settings" at bounding box center [194, 213] width 56 height 8
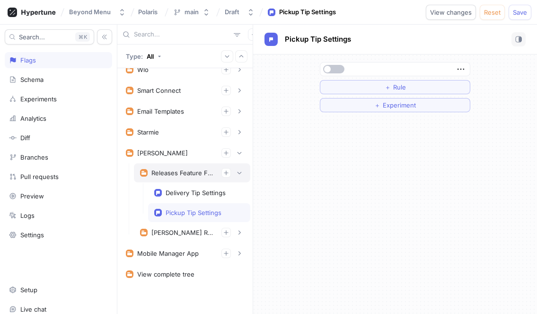
click at [176, 175] on div "Releases Feature Flags" at bounding box center [183, 173] width 63 height 8
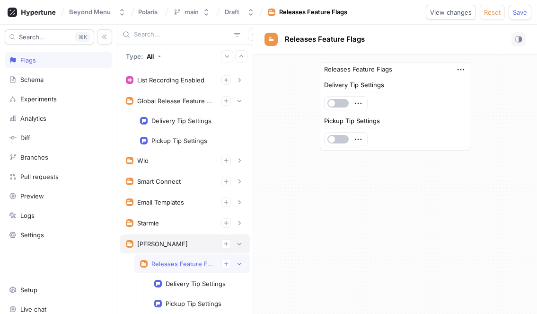
click at [170, 249] on div "[PERSON_NAME]" at bounding box center [185, 243] width 131 height 19
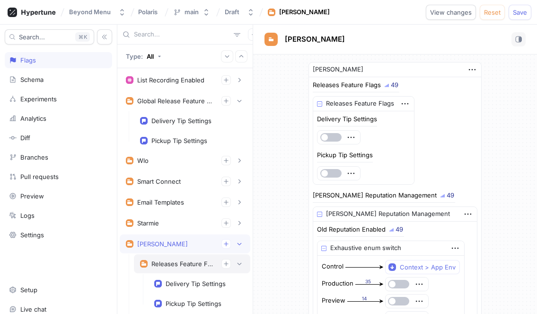
click at [165, 261] on div "Releases Feature Flags" at bounding box center [183, 264] width 63 height 8
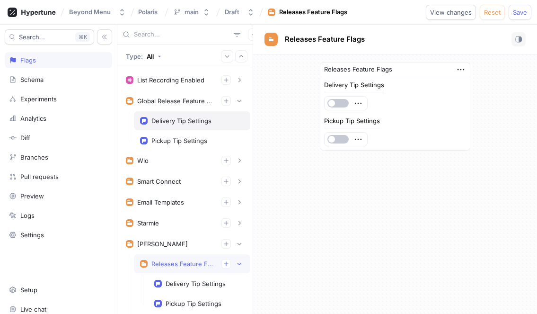
click at [189, 121] on div "Delivery Tip Settings" at bounding box center [182, 121] width 60 height 8
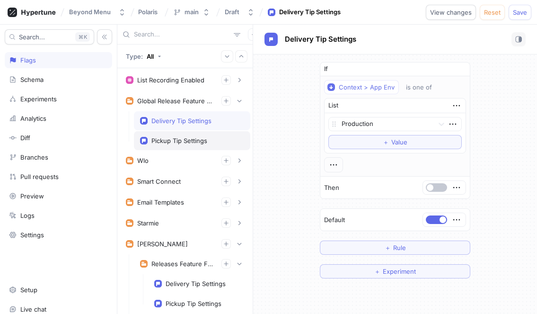
click at [185, 137] on div "Pickup Tip Settings" at bounding box center [180, 141] width 56 height 8
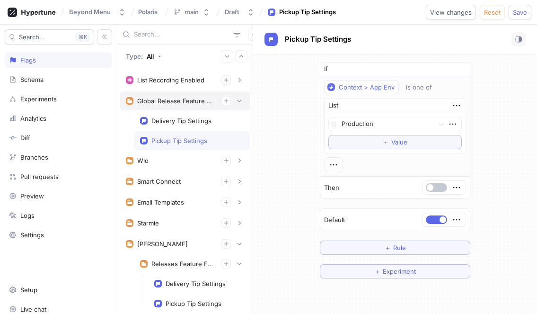
click at [158, 104] on div "Global Release Feature Flags" at bounding box center [175, 101] width 77 height 8
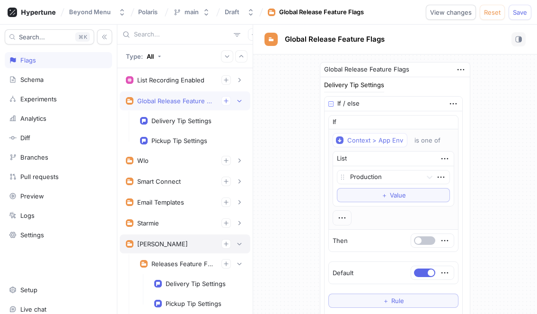
click at [176, 245] on div "[PERSON_NAME]" at bounding box center [185, 243] width 118 height 9
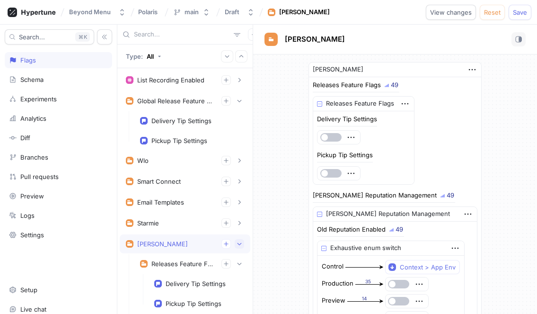
click at [243, 245] on button "button" at bounding box center [239, 243] width 9 height 9
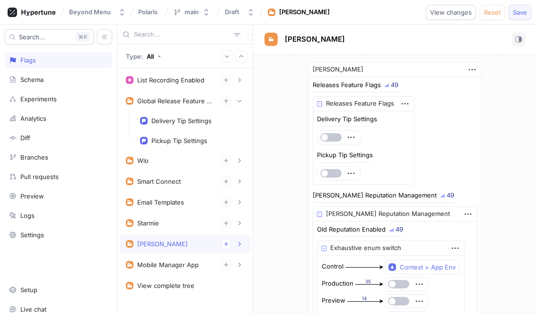
click at [518, 16] on button "Save" at bounding box center [520, 12] width 23 height 15
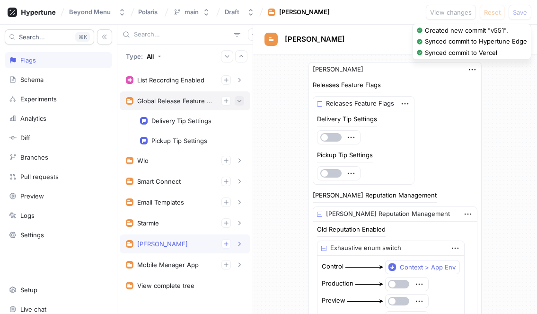
click at [239, 104] on button "button" at bounding box center [239, 100] width 9 height 9
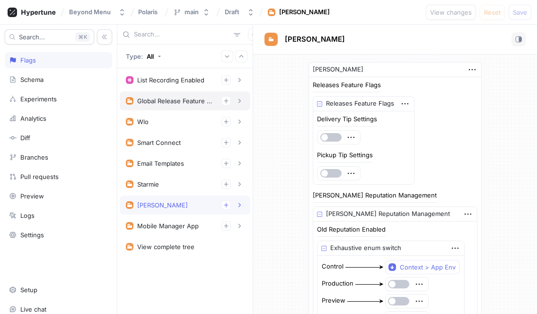
click at [172, 103] on div "Global Release Feature Flags" at bounding box center [175, 101] width 77 height 8
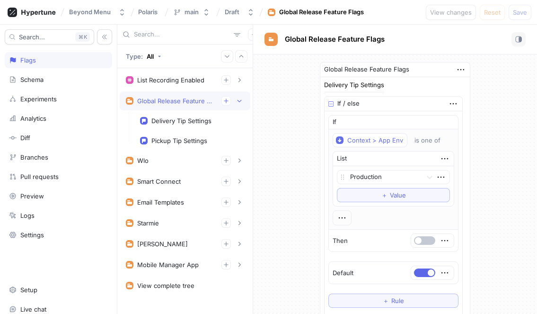
click at [467, 66] on div "Global Release Feature Flags" at bounding box center [396, 70] width 150 height 15
click at [464, 68] on icon "button" at bounding box center [461, 69] width 10 height 10
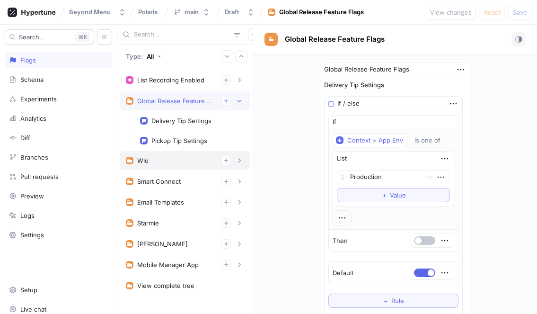
scroll to position [11, 0]
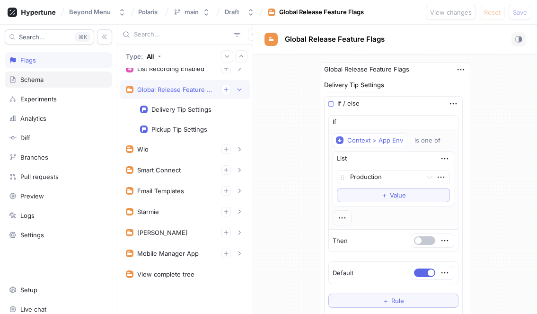
click at [63, 76] on div "Schema" at bounding box center [58, 80] width 99 height 8
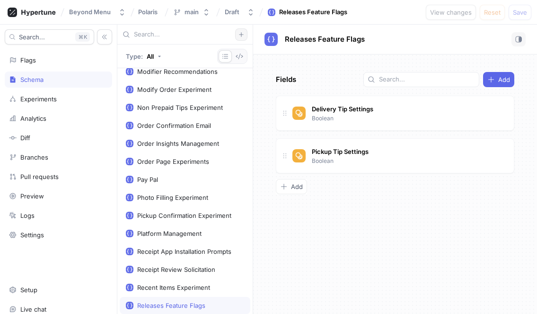
click at [241, 37] on button "button" at bounding box center [241, 34] width 12 height 12
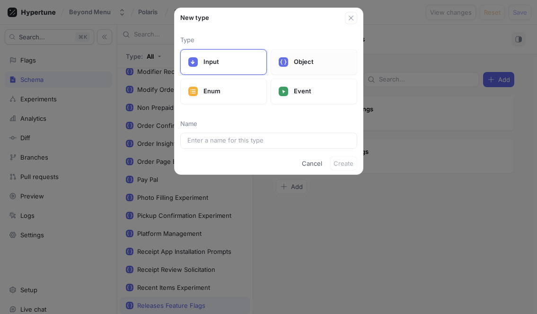
click at [305, 66] on p "Object" at bounding box center [321, 61] width 55 height 9
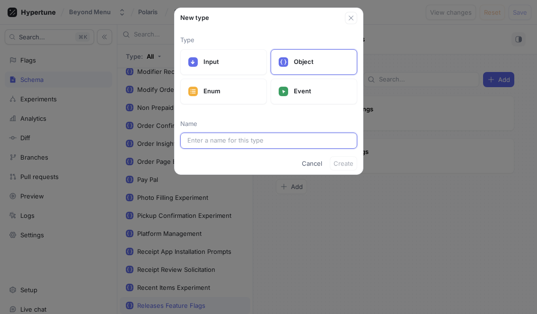
click at [224, 144] on input "text" at bounding box center [269, 140] width 163 height 9
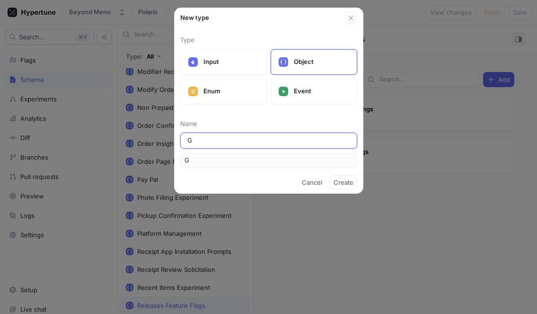
type input "Gl"
type input "Glo"
type input "Glob"
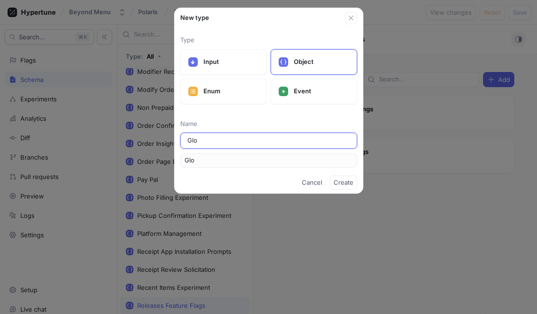
type input "Glob"
type input "Globa"
type input "Global"
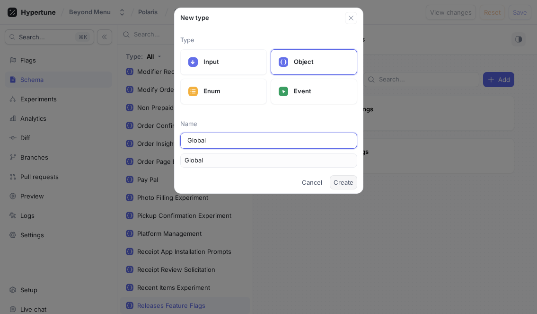
type input "Global"
click at [346, 180] on span "Create" at bounding box center [344, 182] width 20 height 6
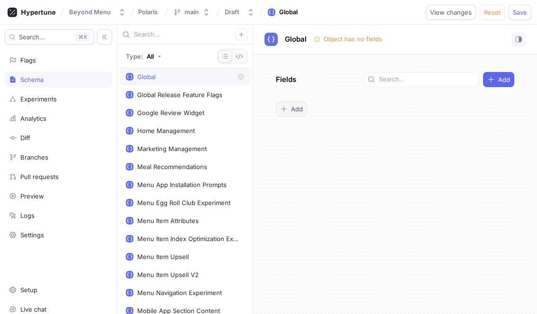
click at [295, 108] on span "Add" at bounding box center [297, 109] width 12 height 6
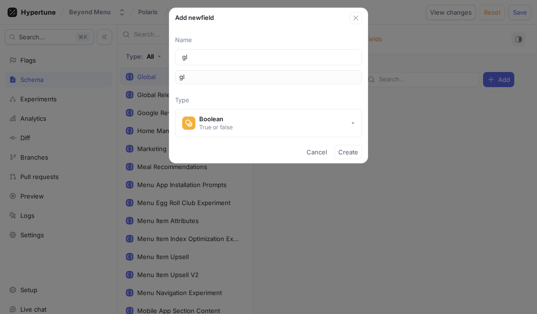
type input "glo"
type input "glob"
type input "globa"
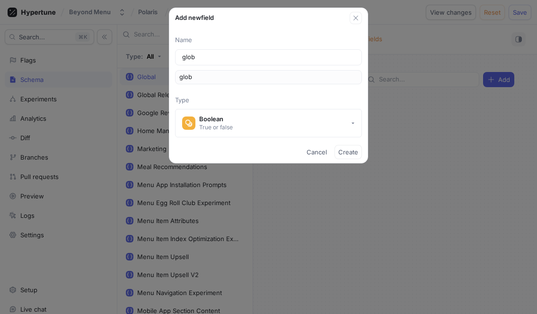
type input "globa"
type input "global"
type input "globalr"
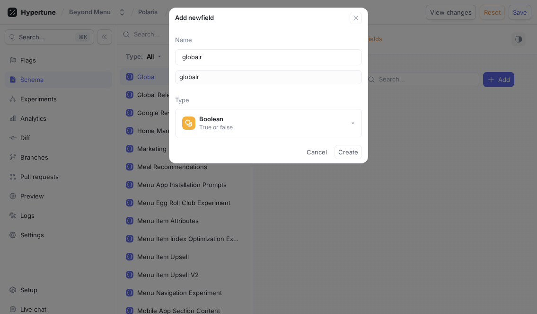
type input "globalre"
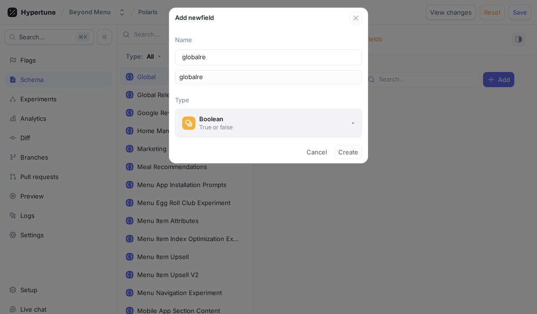
click at [294, 122] on button "Boolean True or false" at bounding box center [268, 123] width 187 height 28
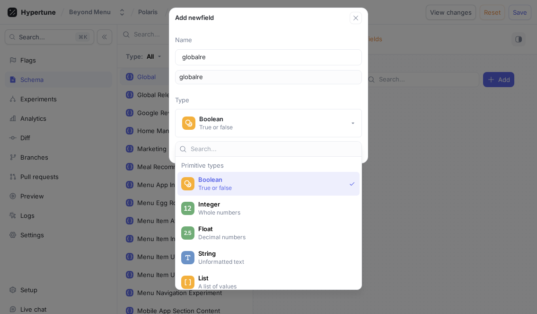
click at [268, 96] on p "Type" at bounding box center [268, 100] width 187 height 9
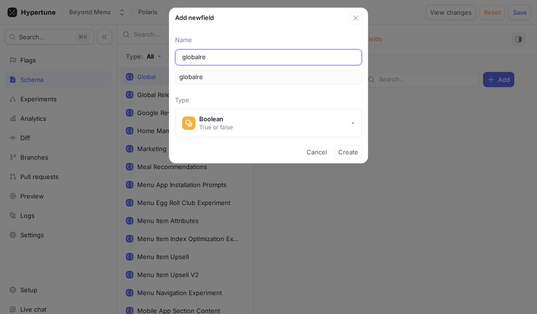
click at [258, 55] on input "globalre" at bounding box center [268, 57] width 173 height 9
click at [217, 53] on input "globalre" at bounding box center [268, 57] width 173 height 9
type input "g"
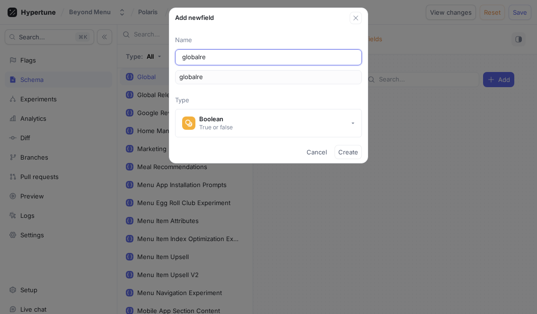
type input "g"
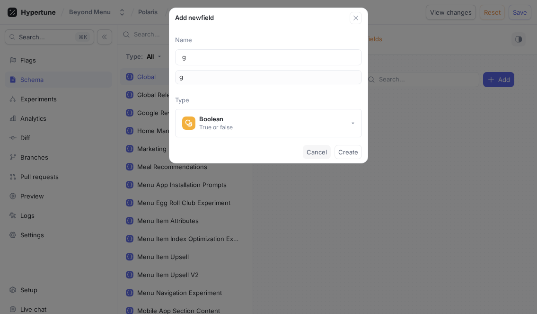
click at [315, 155] on span "Cancel" at bounding box center [317, 152] width 20 height 6
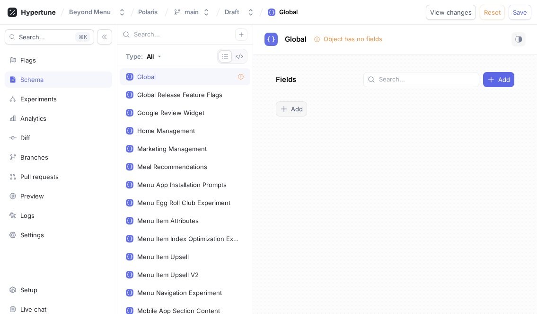
click at [294, 106] on span "Add" at bounding box center [297, 109] width 12 height 6
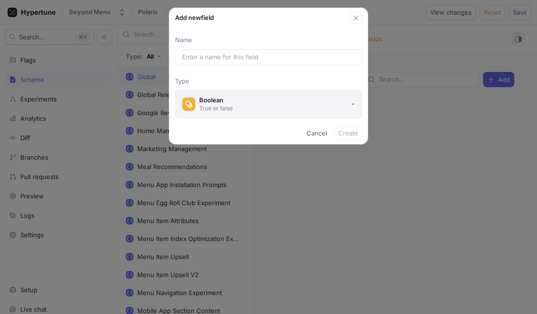
click at [277, 108] on button "Boolean True or false" at bounding box center [268, 104] width 187 height 28
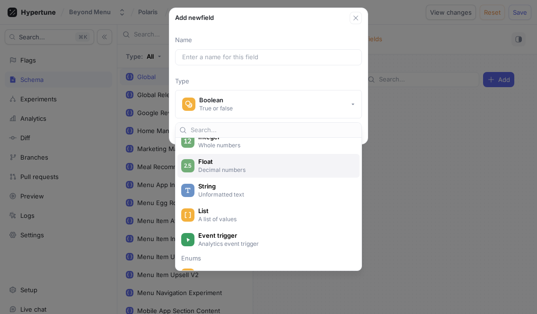
scroll to position [0, 0]
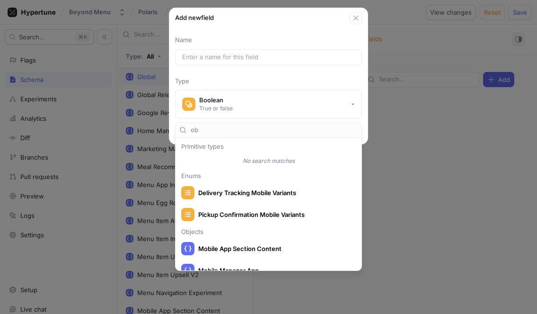
type input "o"
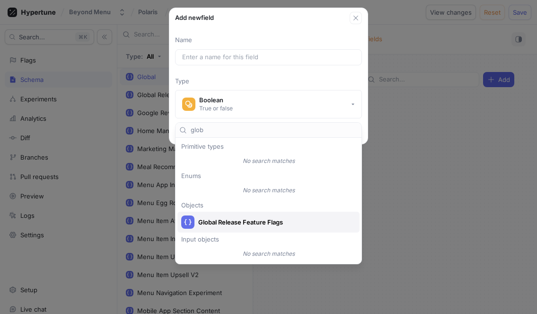
type input "glob"
click at [282, 221] on span "Global Release Feature Flags" at bounding box center [274, 222] width 153 height 8
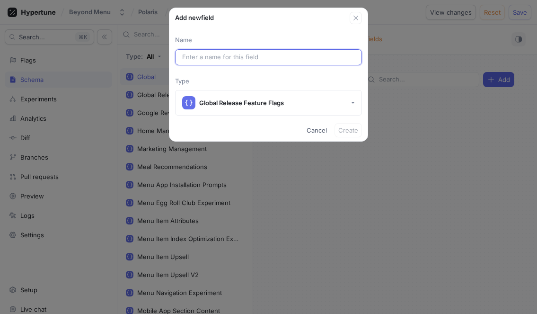
click at [224, 58] on input "text" at bounding box center [268, 57] width 173 height 9
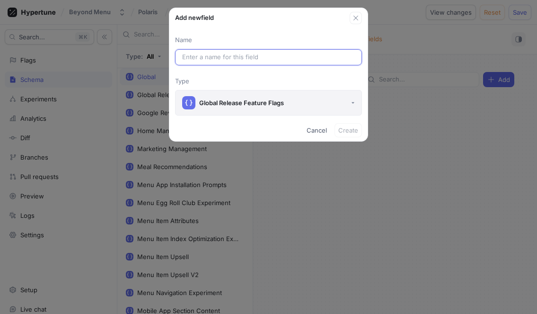
click at [281, 107] on div "Global Release Feature Flags" at bounding box center [233, 102] width 102 height 13
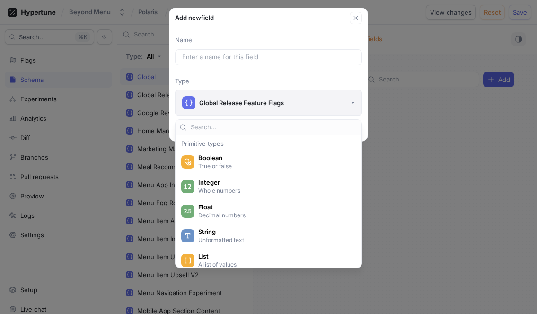
scroll to position [2160, 0]
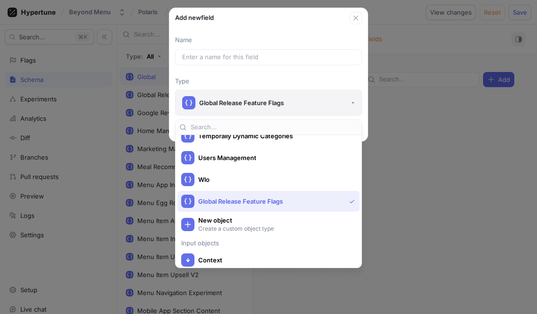
click at [281, 107] on div "Global Release Feature Flags" at bounding box center [233, 102] width 102 height 13
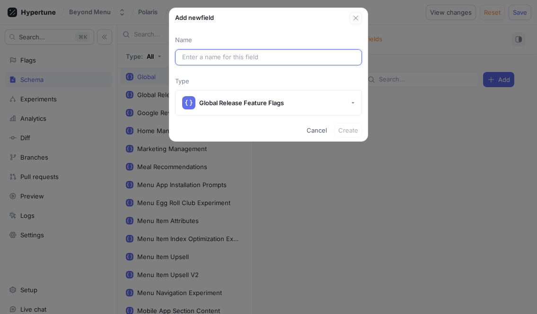
click at [244, 60] on input "text" at bounding box center [268, 57] width 173 height 9
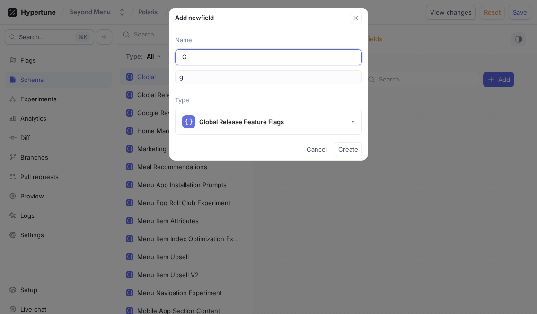
type input "Gl"
type input "gl"
type input "Glo"
type input "glo"
type input "Glob"
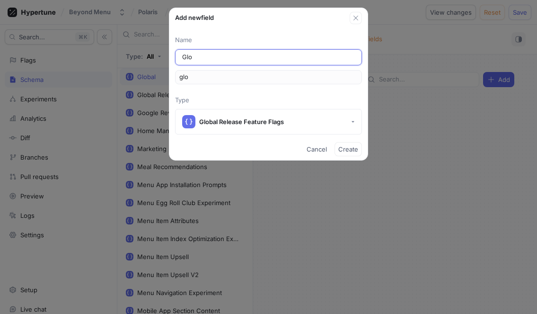
type input "glob"
type input "Globa"
type input "globa"
type input "Global"
type input "global"
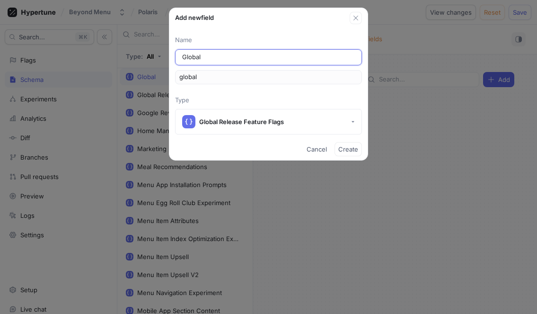
type input "Global R"
type input "globalR"
type input "R"
type input "r"
type input "Re"
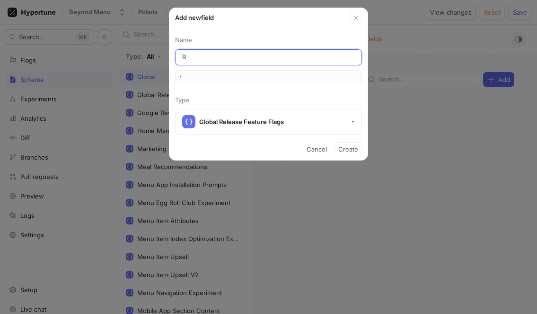
type input "re"
type input "Rel"
type input "rel"
type input "Rele"
type input "rele"
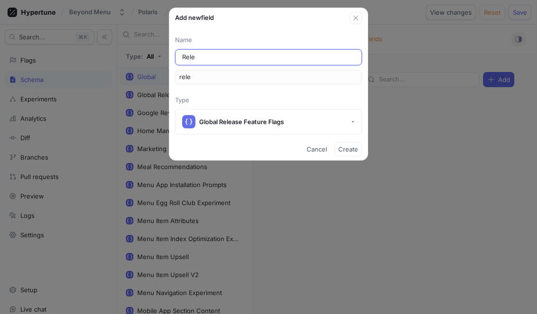
type input "Relea"
type input "relea"
type input "Releas"
type input "releas"
type input "Release"
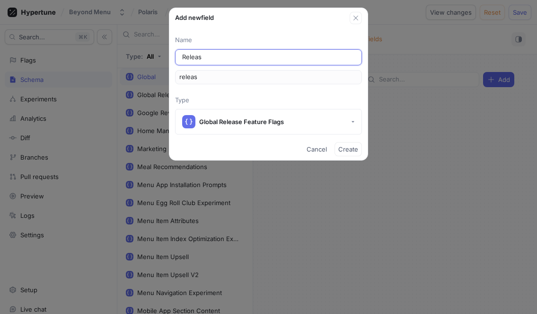
type input "release"
type input "Release F"
type input "releaseF"
type input "Release Fe"
type input "releaseFe"
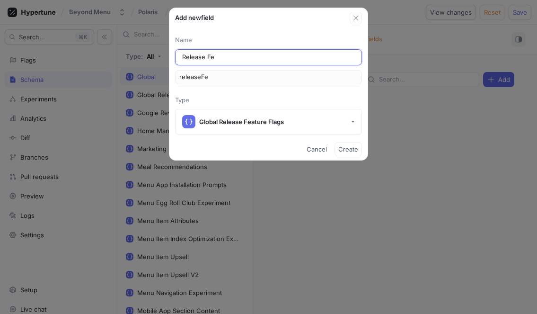
type input "Release Fea"
type input "releaseFea"
type input "Release Feat"
type input "releaseFeat"
type input "Release Featu"
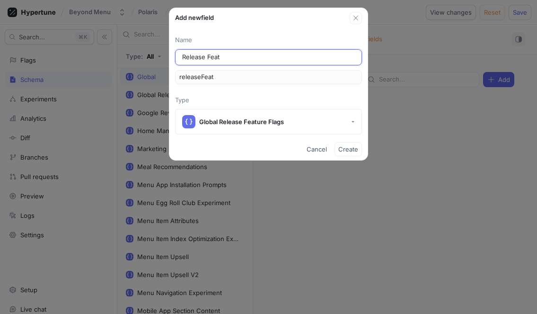
type input "releaseFeatu"
type input "Release Featur"
type input "releaseFeatur"
type input "Release Feature"
type input "releaseFeature"
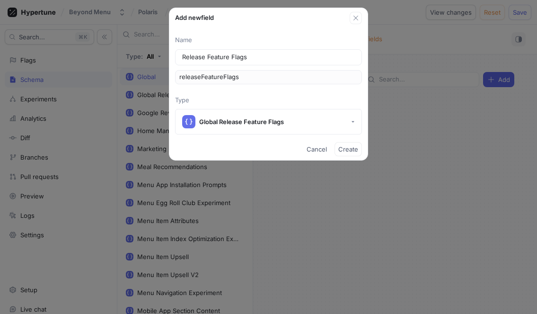
click at [259, 72] on div "releaseFeatureFlags" at bounding box center [268, 77] width 187 height 14
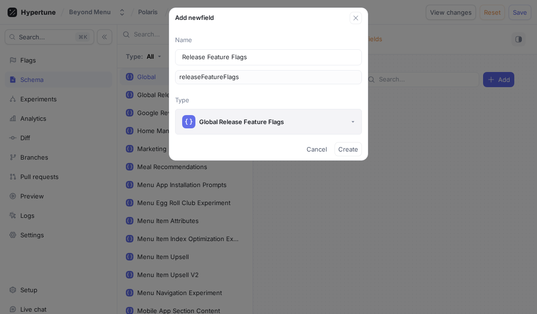
click at [297, 126] on button "Global Release Feature Flags" at bounding box center [268, 122] width 187 height 26
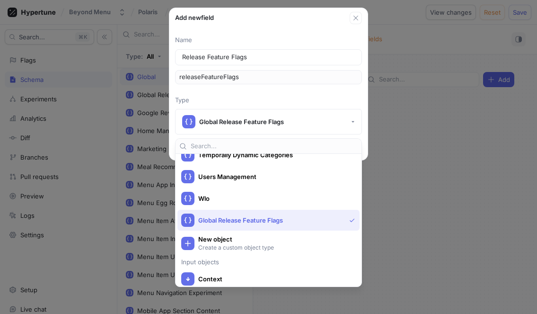
click at [271, 142] on input "text" at bounding box center [274, 146] width 167 height 9
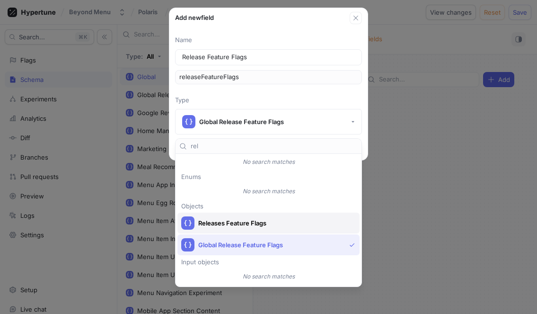
click at [245, 227] on div "Releases Feature Flags" at bounding box center [266, 222] width 170 height 13
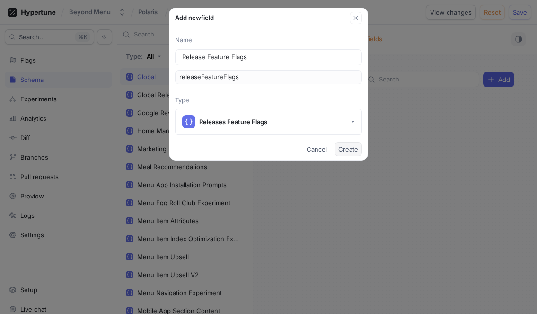
click at [350, 149] on span "Create" at bounding box center [349, 149] width 20 height 6
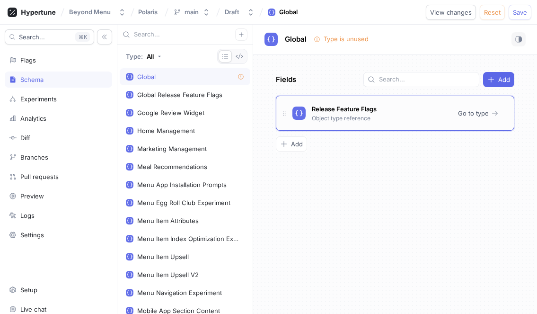
click at [295, 122] on div "Release Feature Flags Object type reference" at bounding box center [372, 113] width 158 height 19
click at [469, 111] on span "Go to type" at bounding box center [473, 113] width 31 height 6
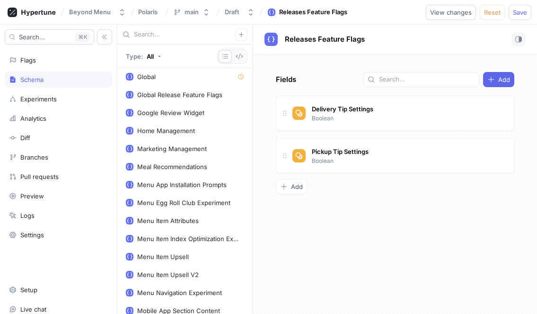
scroll to position [763, 0]
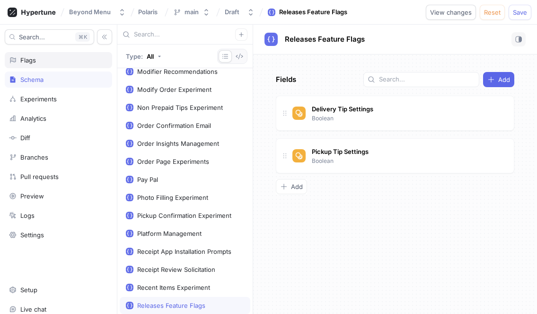
click at [52, 61] on div "Flags" at bounding box center [58, 60] width 99 height 8
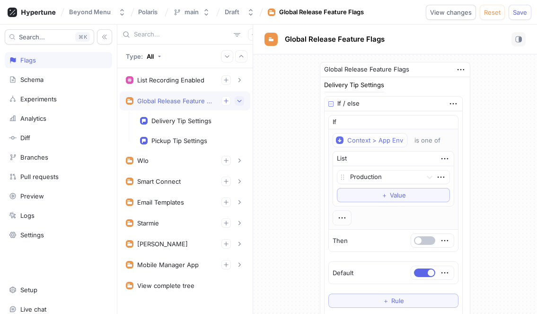
click at [239, 101] on icon "button" at bounding box center [240, 101] width 4 height 2
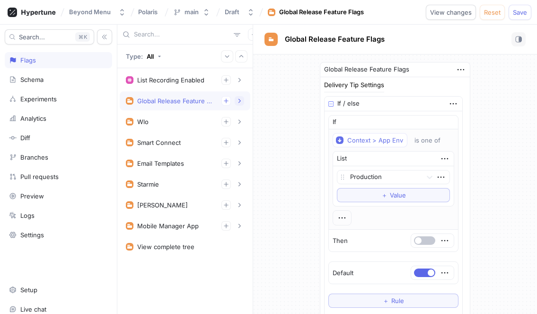
click at [242, 99] on icon "button" at bounding box center [240, 101] width 6 height 6
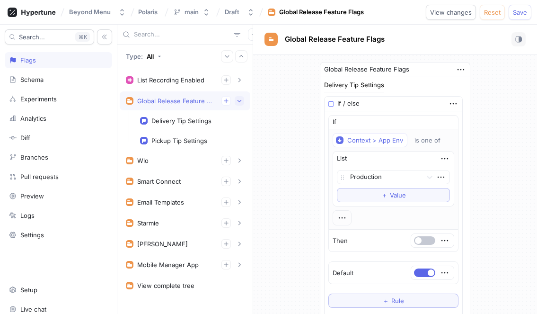
click at [242, 99] on icon "button" at bounding box center [240, 101] width 6 height 6
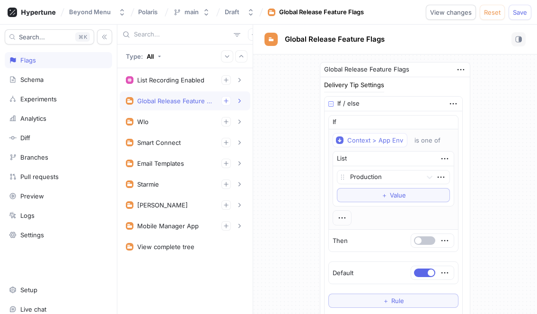
click at [192, 273] on div "List Recording Enabled 1. List Item To pick up a draggable item, press the spac…" at bounding box center [184, 191] width 135 height 246
click at [54, 83] on div "Schema" at bounding box center [58, 80] width 99 height 8
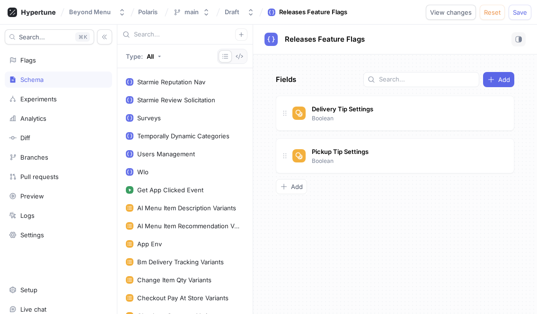
scroll to position [374, 0]
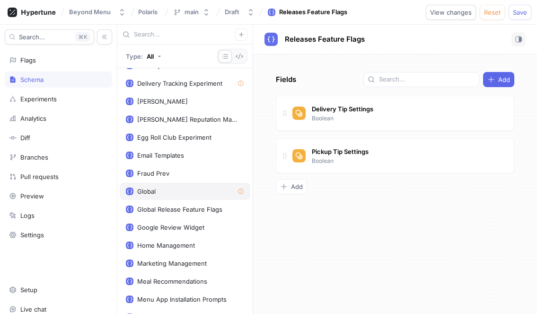
click at [219, 194] on div "Global" at bounding box center [185, 192] width 118 height 8
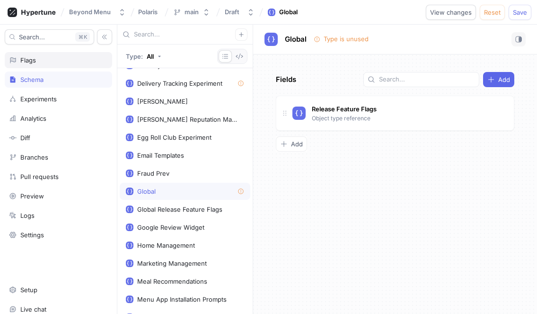
click at [50, 61] on div "Flags" at bounding box center [58, 60] width 99 height 8
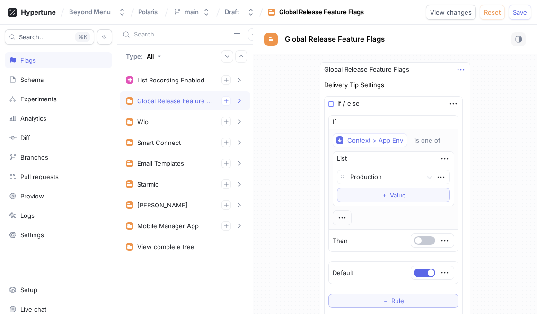
click at [461, 72] on icon "button" at bounding box center [461, 69] width 10 height 10
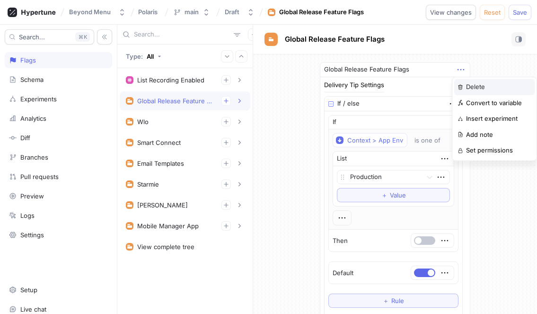
click at [469, 81] on div "Delete" at bounding box center [495, 87] width 81 height 16
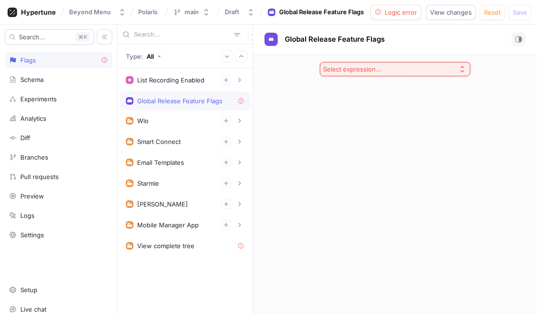
click at [461, 95] on div "Select expression..." at bounding box center [395, 183] width 284 height 259
click at [416, 71] on button "Select expression..." at bounding box center [395, 69] width 151 height 14
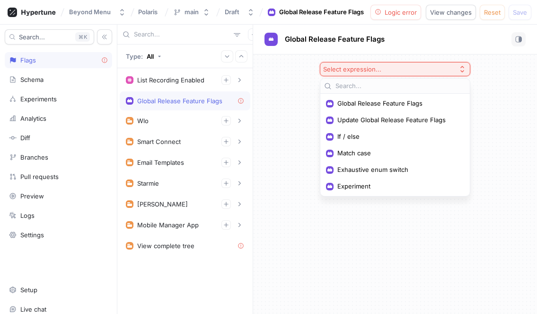
click at [291, 133] on div "Select expression..." at bounding box center [395, 183] width 284 height 259
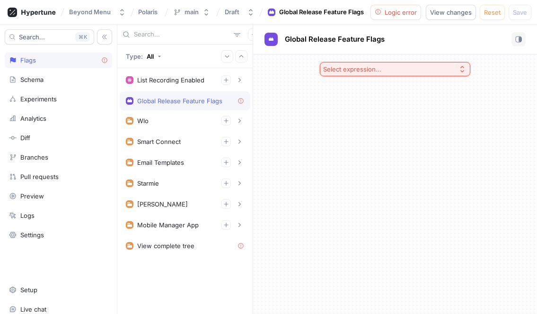
click at [173, 98] on div "Global Release Feature Flags" at bounding box center [179, 101] width 85 height 8
click at [155, 104] on div "Global Release Feature Flags" at bounding box center [179, 101] width 85 height 8
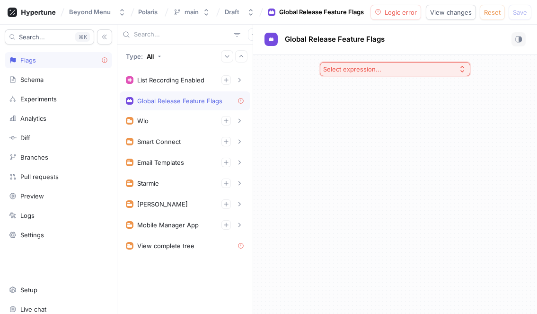
click at [293, 33] on div "Global Release Feature Flags" at bounding box center [327, 39] width 124 height 14
click at [294, 42] on span "Global Release Feature Flags" at bounding box center [335, 40] width 100 height 8
click at [301, 85] on div "Select expression..." at bounding box center [395, 183] width 284 height 259
click at [224, 101] on div "Global Release Feature Flags" at bounding box center [185, 101] width 118 height 8
click at [408, 62] on button "Select expression..." at bounding box center [395, 69] width 151 height 14
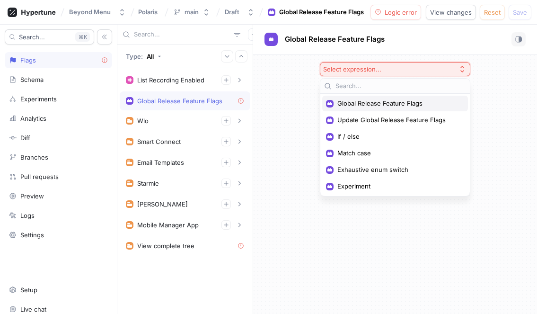
click at [350, 103] on span "Global Release Feature Flags" at bounding box center [399, 103] width 122 height 8
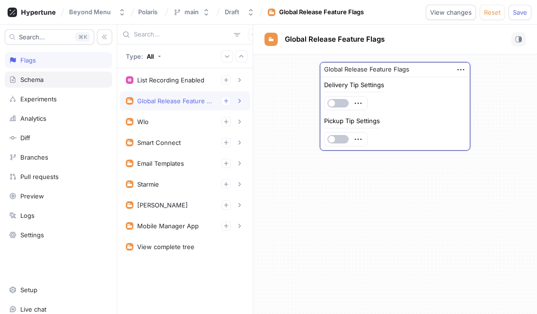
click at [74, 84] on div "Schema" at bounding box center [58, 80] width 107 height 16
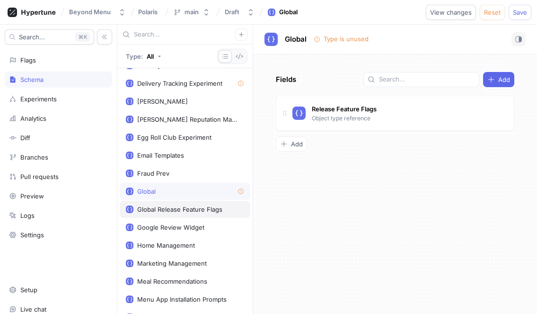
click at [180, 211] on div "Global Release Feature Flags" at bounding box center [179, 210] width 85 height 8
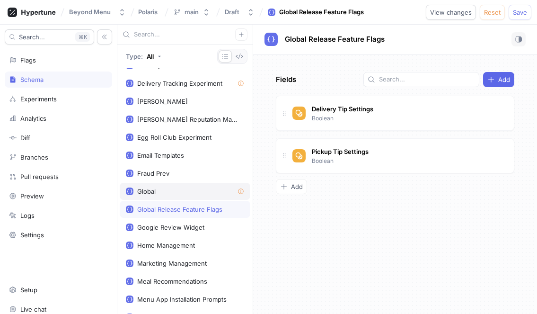
click at [175, 194] on div "Global" at bounding box center [185, 192] width 118 height 8
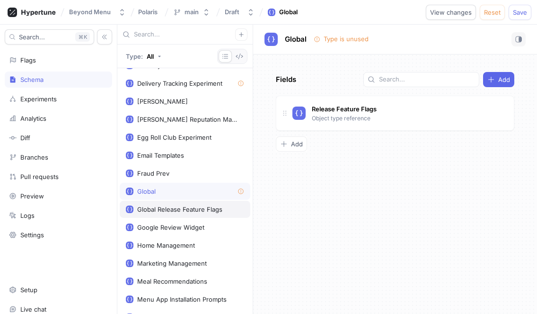
click at [176, 208] on div "Global Release Feature Flags" at bounding box center [179, 210] width 85 height 8
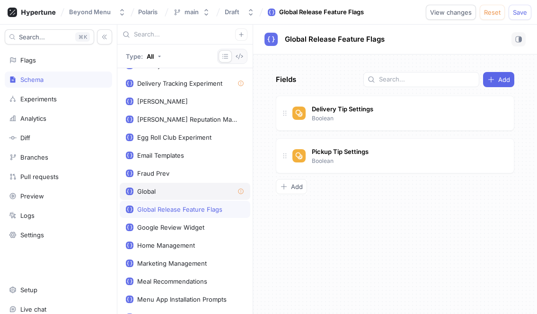
click at [180, 195] on div "Global" at bounding box center [185, 191] width 131 height 17
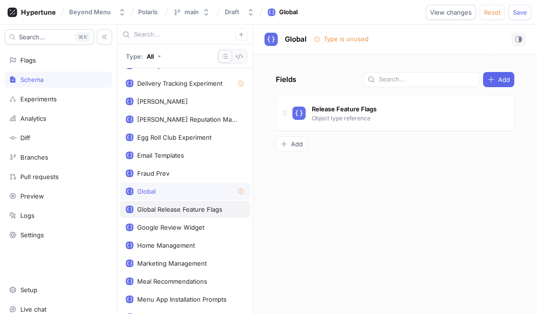
click at [188, 209] on div "Global Release Feature Flags" at bounding box center [179, 210] width 85 height 8
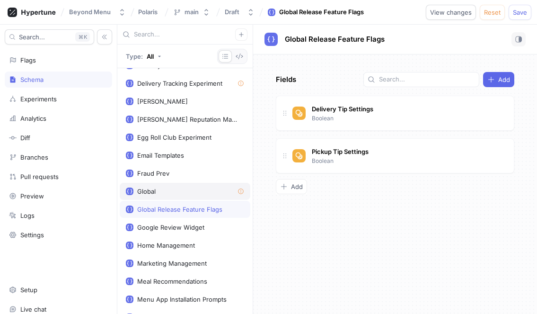
click at [188, 197] on div "Global" at bounding box center [185, 191] width 131 height 17
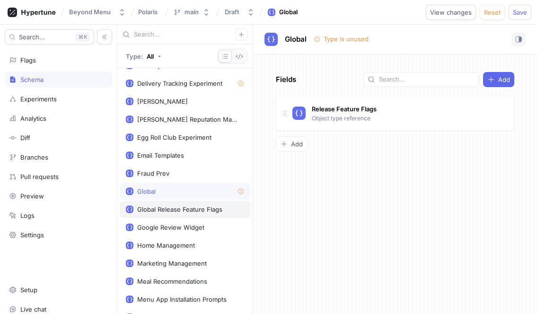
click at [192, 214] on div "Global Release Feature Flags" at bounding box center [185, 209] width 131 height 17
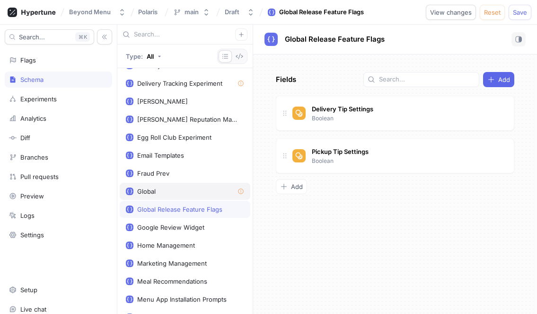
click at [192, 196] on div "Global" at bounding box center [185, 191] width 131 height 17
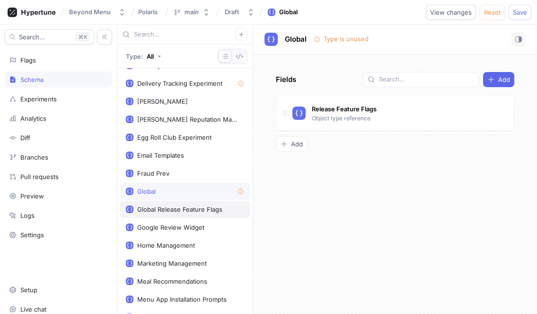
click at [194, 214] on div "Global Release Feature Flags" at bounding box center [185, 209] width 131 height 17
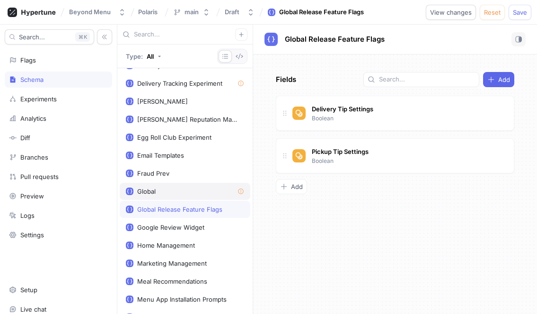
click at [194, 193] on div "Global" at bounding box center [185, 192] width 118 height 8
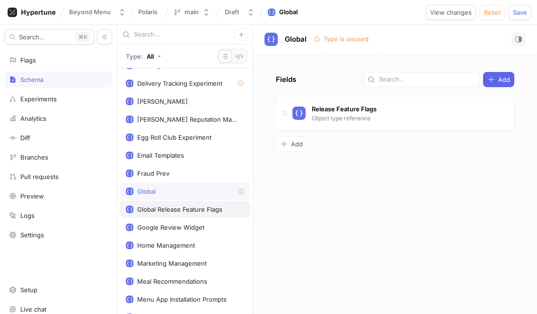
click at [195, 205] on div "Global Release Feature Flags" at bounding box center [185, 209] width 131 height 17
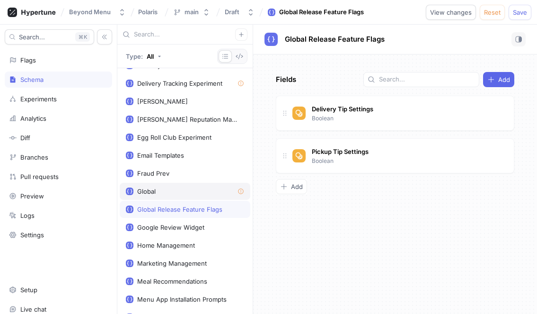
click at [191, 196] on div "Global" at bounding box center [185, 191] width 131 height 17
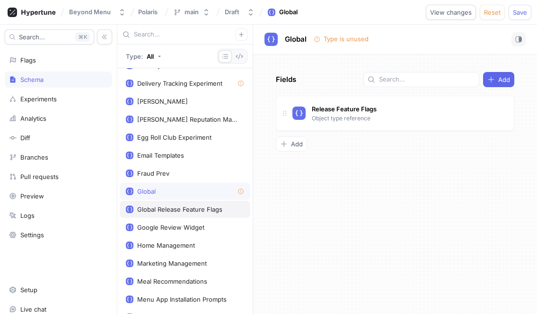
click at [198, 209] on div "Global Release Feature Flags" at bounding box center [179, 210] width 85 height 8
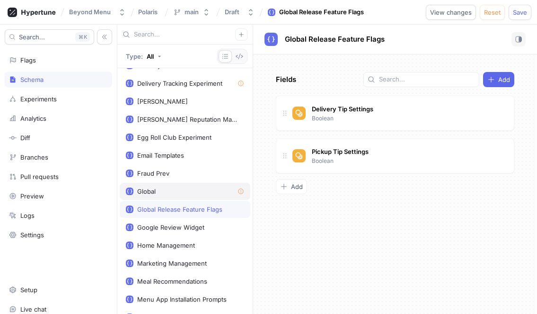
click at [192, 195] on div "Global" at bounding box center [185, 191] width 131 height 17
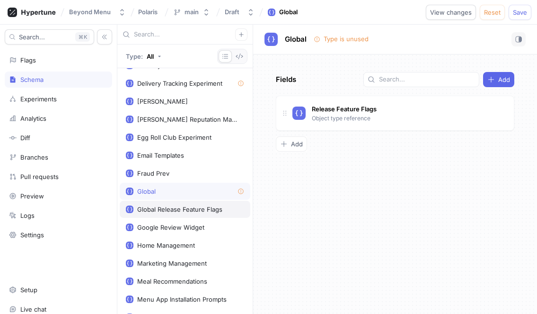
click at [184, 206] on div "Global Release Feature Flags" at bounding box center [179, 210] width 85 height 8
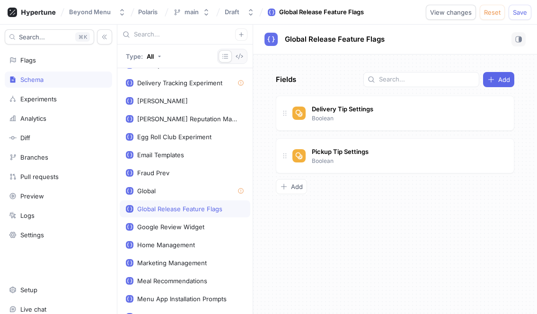
scroll to position [362, 0]
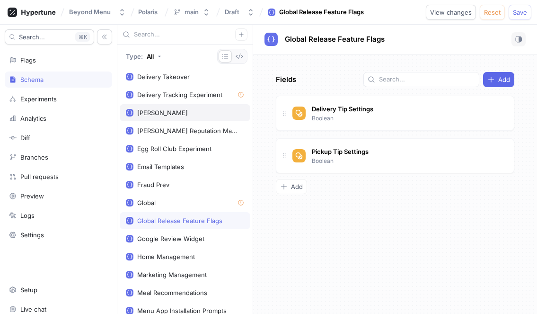
click at [151, 115] on div "[PERSON_NAME]" at bounding box center [162, 113] width 51 height 8
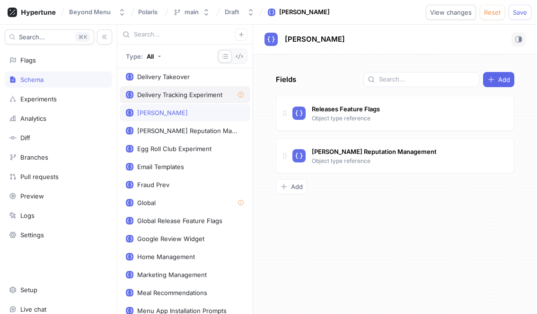
click at [203, 97] on div "Delivery Tracking Experiment" at bounding box center [179, 95] width 85 height 8
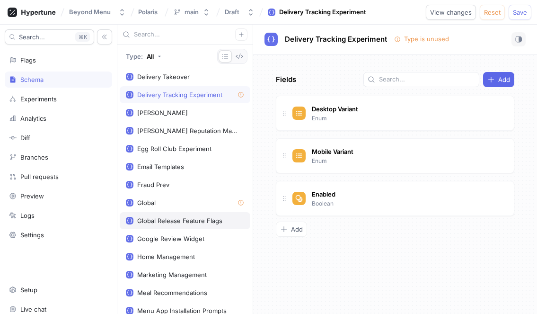
click at [188, 219] on div "Global Release Feature Flags" at bounding box center [179, 221] width 85 height 8
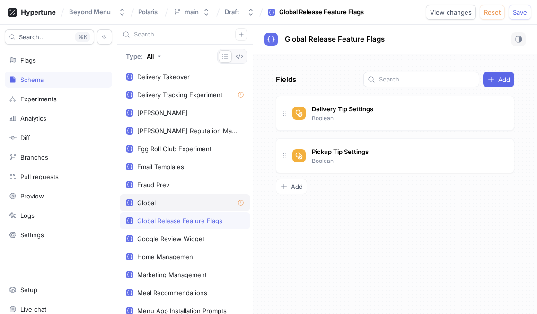
click at [191, 206] on div "Global" at bounding box center [185, 203] width 118 height 8
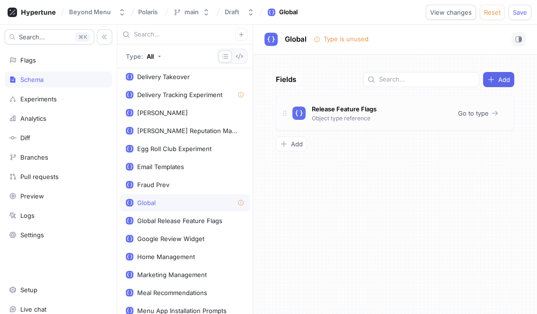
click at [332, 117] on p "Object type reference" at bounding box center [341, 118] width 59 height 9
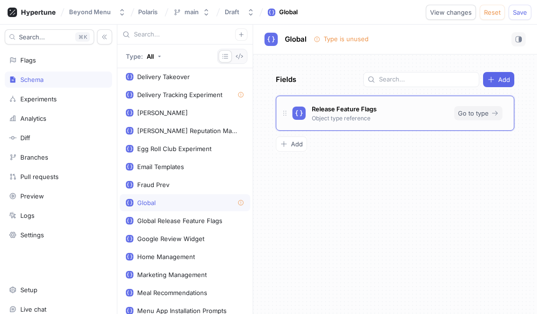
click at [499, 112] on icon "button" at bounding box center [496, 113] width 8 height 8
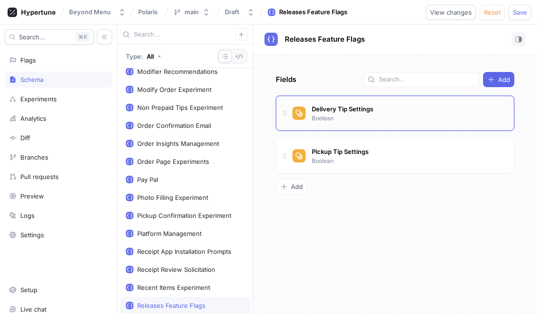
click at [340, 116] on div "Delivery Tip Settings Boolean" at bounding box center [343, 113] width 66 height 20
click at [285, 113] on icon at bounding box center [285, 113] width 8 height 8
click at [327, 155] on div "Pickup Tip Settings" at bounding box center [341, 151] width 60 height 10
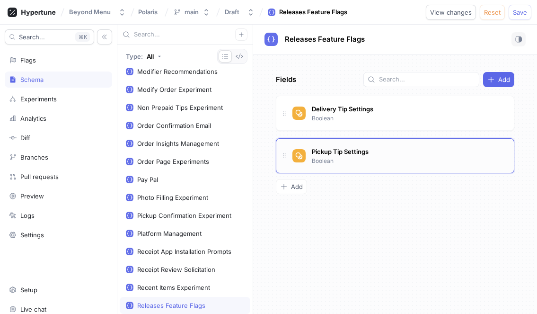
click at [366, 161] on div "Pickup Tip Settings Boolean" at bounding box center [341, 155] width 62 height 20
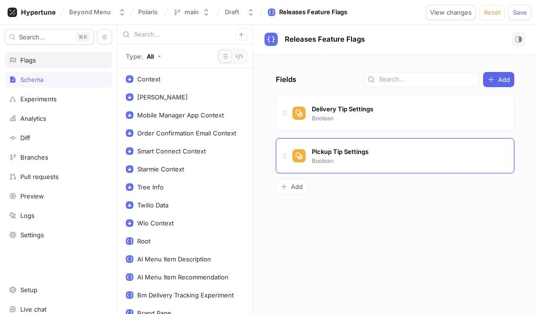
click at [63, 59] on div "Flags" at bounding box center [58, 60] width 99 height 8
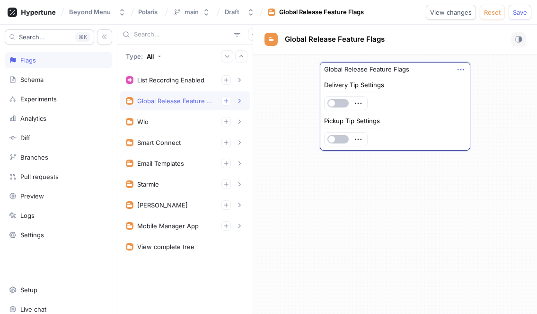
click at [462, 66] on icon "button" at bounding box center [461, 69] width 10 height 10
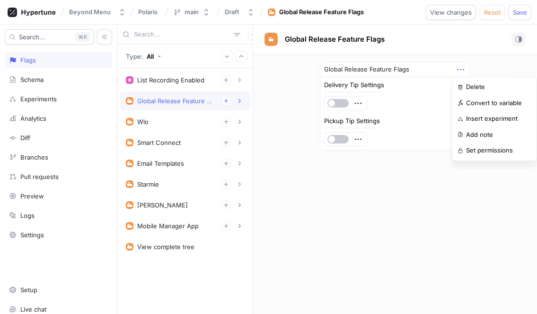
click at [376, 182] on div "Global Release Feature Flags Delivery Tip Settings Pickup Tip Settings" at bounding box center [395, 183] width 284 height 259
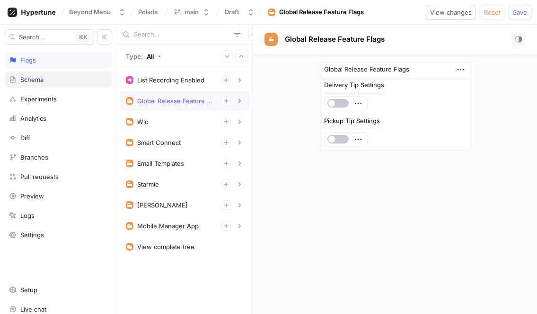
click at [53, 78] on div "Schema" at bounding box center [58, 80] width 99 height 8
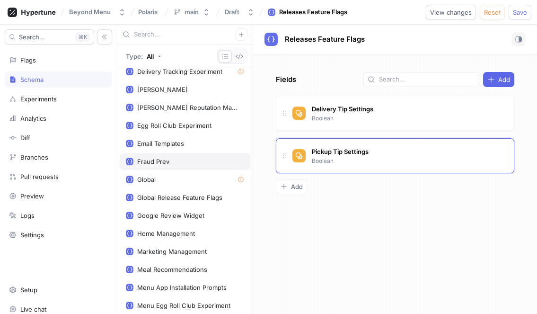
scroll to position [386, 0]
click at [188, 195] on div "Global Release Feature Flags" at bounding box center [179, 197] width 85 height 8
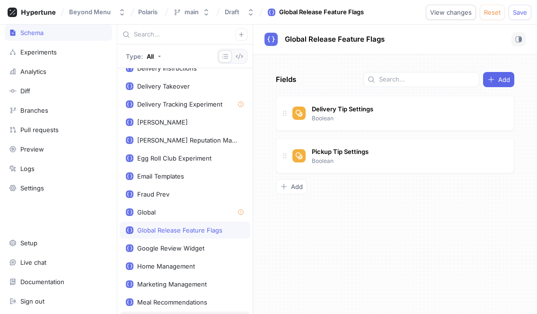
scroll to position [342, 0]
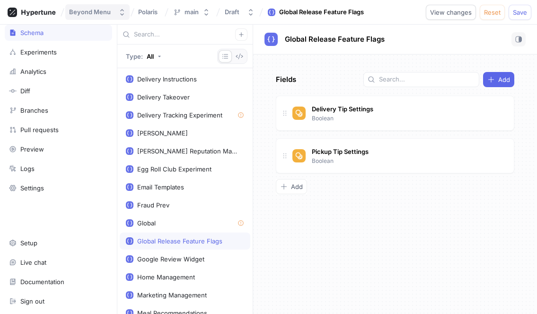
click at [86, 12] on div "Beyond Menu" at bounding box center [90, 12] width 42 height 8
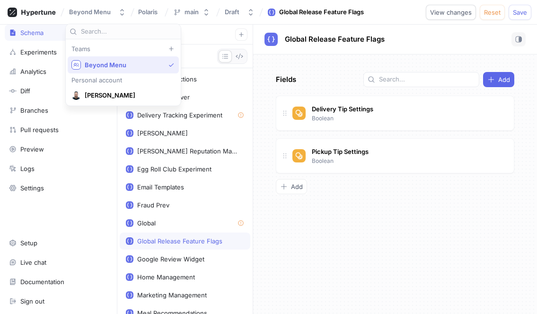
click at [199, 21] on div "Beyond Menu Polaris main Draft Global Release Feature Flags View changes Reset …" at bounding box center [268, 12] width 537 height 25
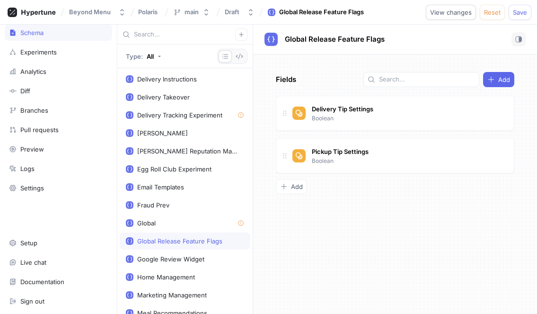
click at [147, 18] on div "Polaris" at bounding box center [150, 12] width 26 height 15
click at [147, 16] on div "Polaris" at bounding box center [150, 11] width 26 height 9
click at [160, 18] on div "Polaris Polaris" at bounding box center [150, 12] width 26 height 16
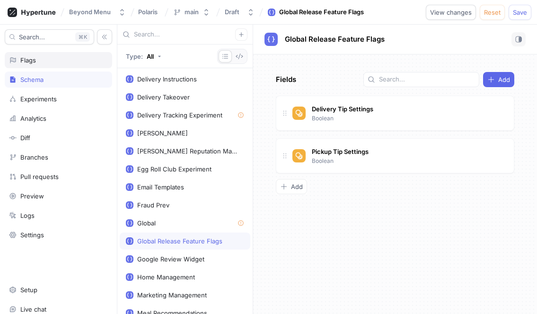
click at [39, 57] on div "Flags" at bounding box center [58, 60] width 99 height 8
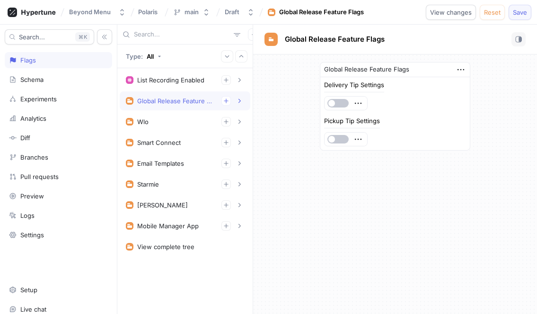
click at [528, 16] on button "Save" at bounding box center [520, 12] width 23 height 15
click at [162, 98] on div "Global Release Feature Flags" at bounding box center [175, 101] width 77 height 8
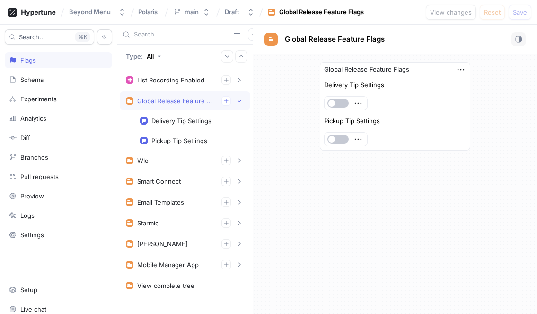
click at [162, 98] on div "Global Release Feature Flags" at bounding box center [175, 101] width 77 height 8
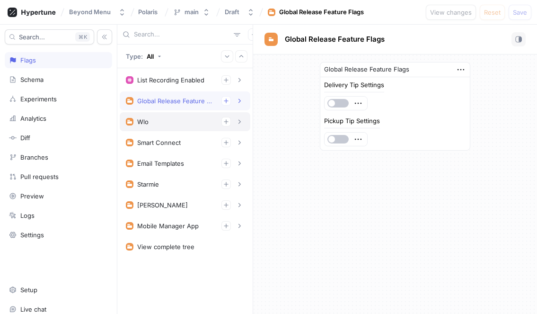
click at [159, 128] on div "Wlo" at bounding box center [185, 121] width 131 height 19
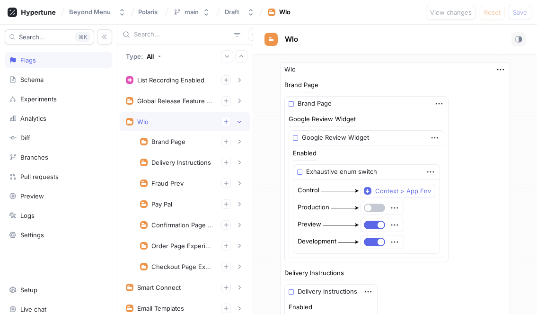
click at [159, 128] on div "Wlo" at bounding box center [185, 121] width 131 height 19
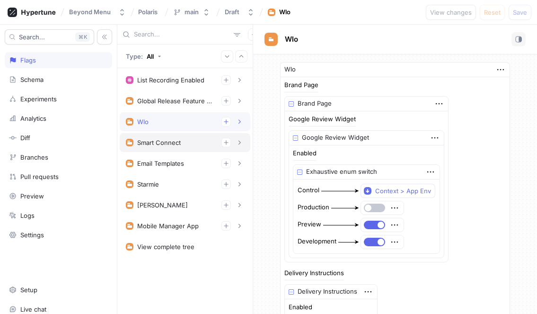
click at [158, 149] on div "Smart Connect" at bounding box center [185, 142] width 131 height 19
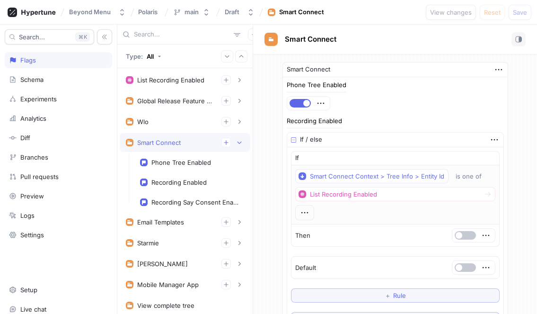
click at [158, 149] on div "Smart Connect" at bounding box center [185, 142] width 131 height 19
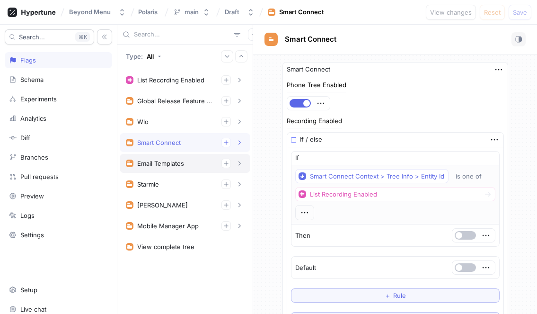
click at [161, 163] on div "Email Templates" at bounding box center [160, 164] width 47 height 8
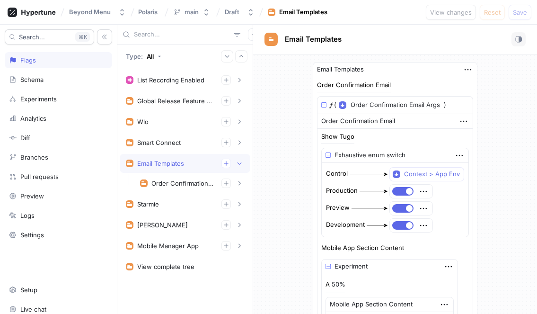
click at [161, 163] on div "Email Templates" at bounding box center [160, 164] width 47 height 8
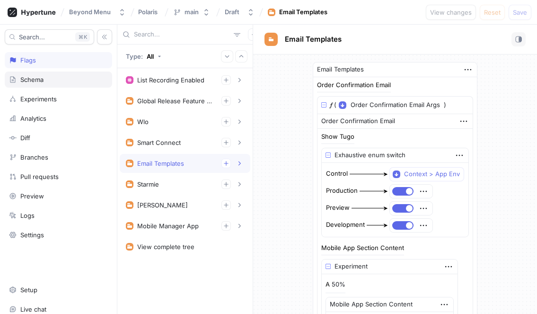
click at [37, 80] on div "Schema" at bounding box center [31, 80] width 23 height 8
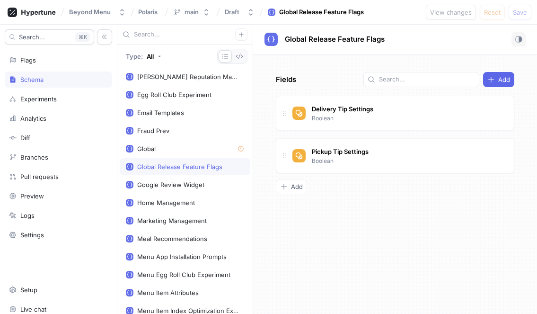
scroll to position [417, 0]
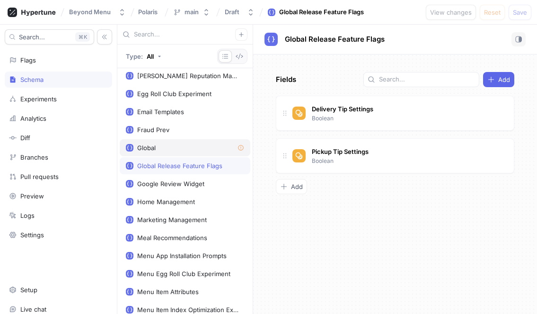
click at [160, 150] on div "Global" at bounding box center [185, 148] width 118 height 8
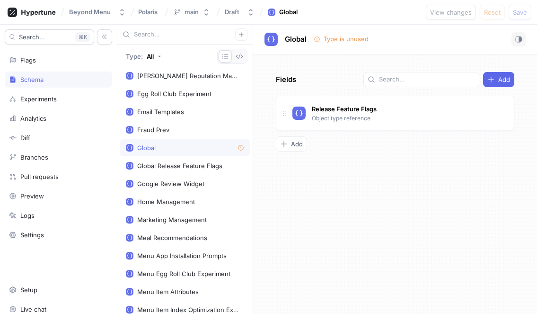
click at [341, 39] on div "Type is unused" at bounding box center [346, 39] width 45 height 9
click at [301, 43] on span "Global" at bounding box center [296, 40] width 22 height 8
click at [313, 47] on div "Global Global Type is unused" at bounding box center [395, 40] width 284 height 30
click at [189, 171] on div "Global Release Feature Flags" at bounding box center [185, 165] width 131 height 17
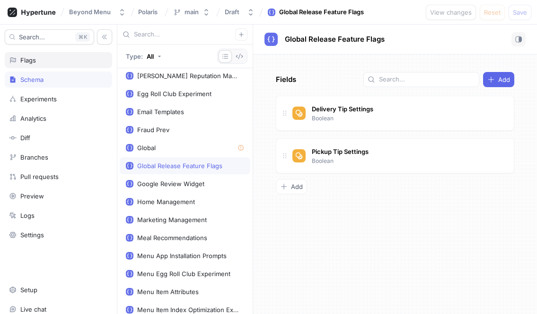
click at [44, 65] on div "Flags" at bounding box center [58, 60] width 107 height 16
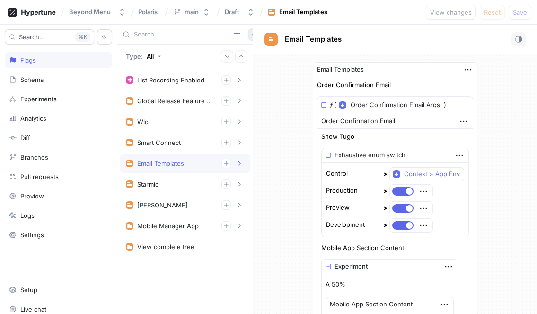
click at [248, 31] on button "button" at bounding box center [254, 34] width 12 height 12
click at [252, 52] on p "Flag" at bounding box center [256, 52] width 12 height 9
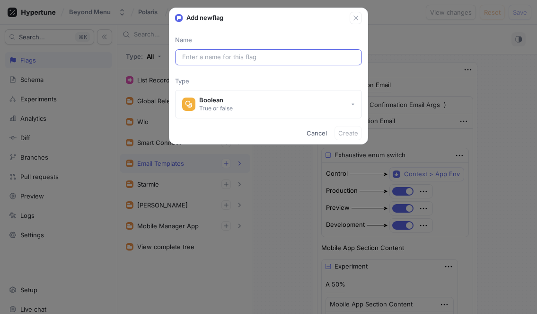
click at [245, 57] on input "text" at bounding box center [268, 57] width 173 height 9
type textarea "x"
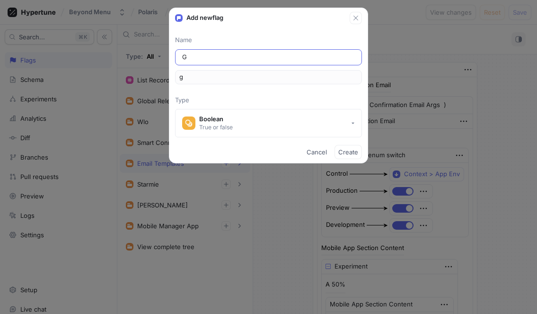
type input "Gl"
type input "gl"
type input "Glo"
type input "glo"
type input "Glob"
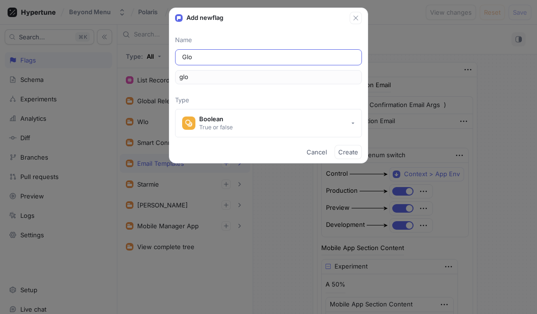
type input "glob"
type input "Globa"
type input "globa"
type input "Global"
type input "global"
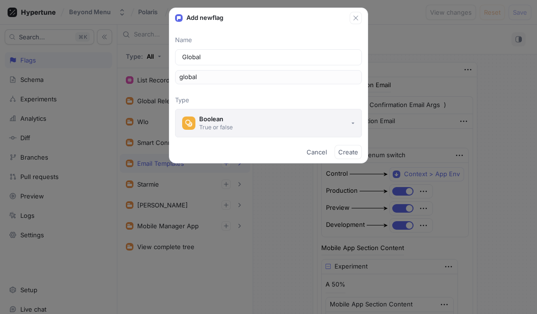
click at [249, 123] on button "Boolean True or false" at bounding box center [268, 123] width 187 height 28
type input "Global"
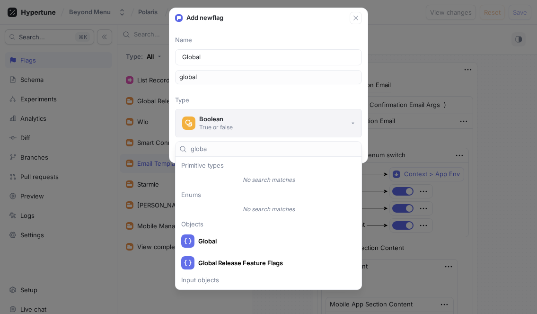
type input "global"
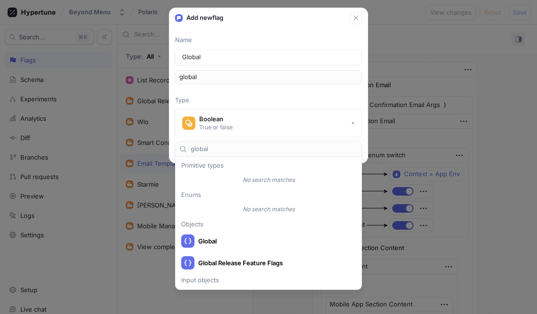
type textarea "x"
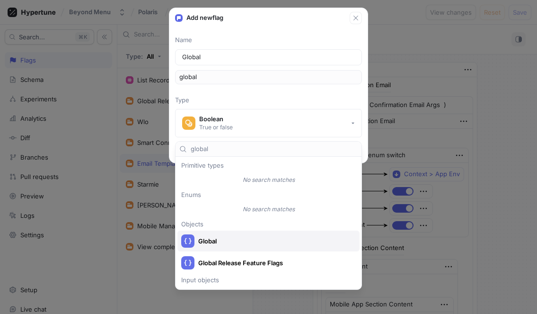
type input "global"
click at [235, 233] on div "Global" at bounding box center [269, 241] width 182 height 21
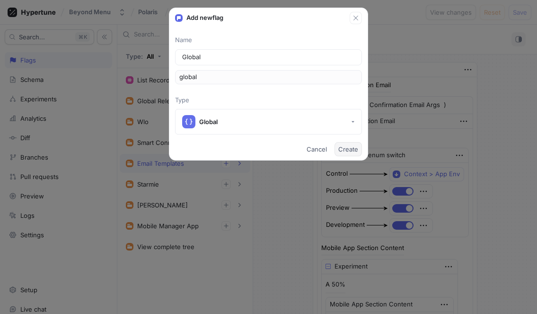
click at [349, 152] on span "Create" at bounding box center [349, 149] width 20 height 6
type textarea "x"
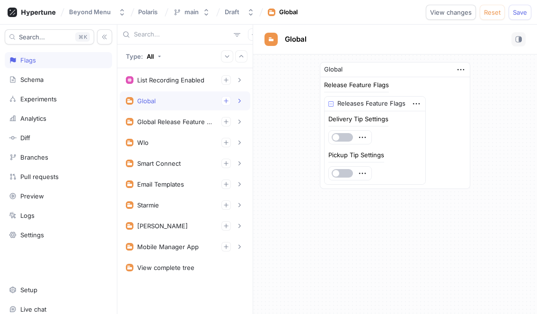
click at [189, 105] on div "Global" at bounding box center [185, 100] width 118 height 9
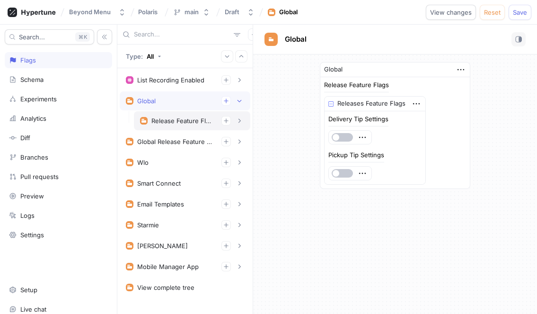
click at [180, 121] on div "Release Feature Flags" at bounding box center [183, 121] width 63 height 8
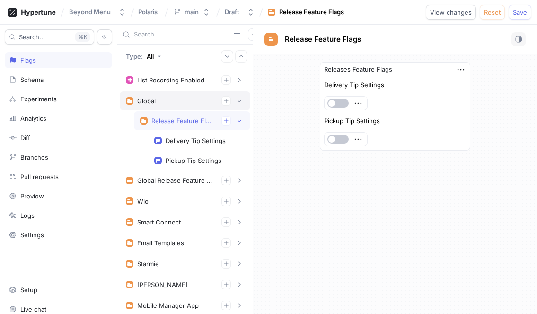
click at [182, 104] on div "Global" at bounding box center [185, 100] width 118 height 9
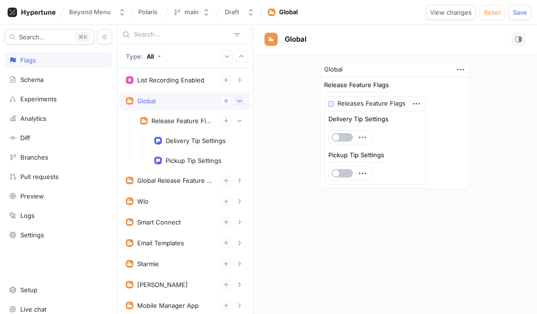
click at [240, 100] on icon "button" at bounding box center [240, 101] width 6 height 6
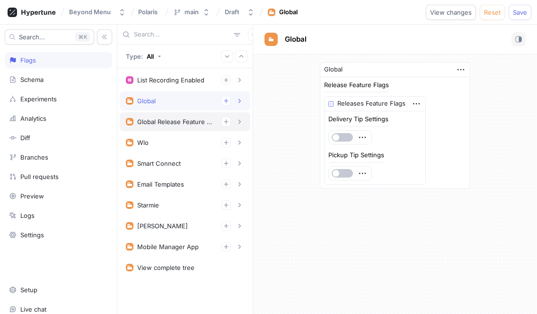
click at [175, 122] on div "Global Release Feature Flags" at bounding box center [175, 122] width 77 height 8
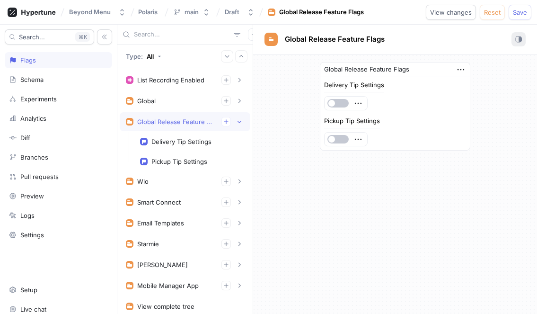
click at [519, 38] on rect "button" at bounding box center [520, 39] width 3 height 5
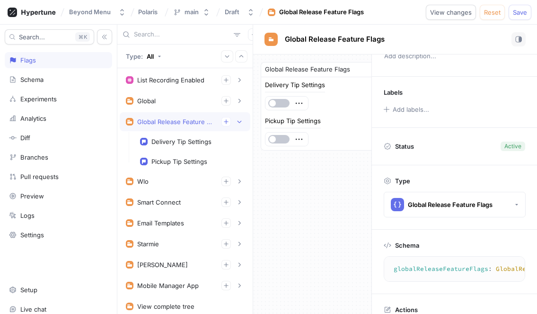
scroll to position [65, 0]
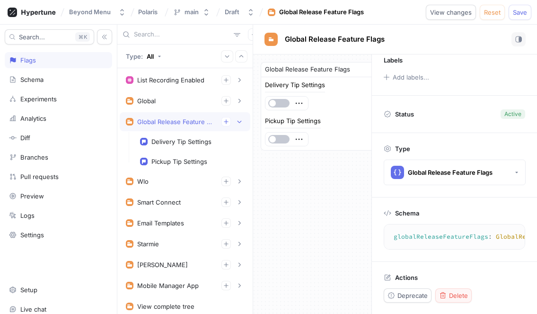
click at [458, 295] on span "Delete" at bounding box center [458, 296] width 19 height 6
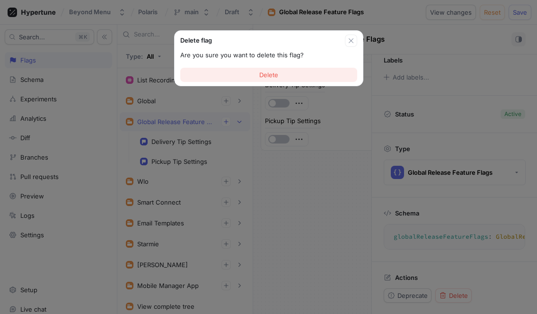
click at [296, 79] on button "Delete" at bounding box center [268, 75] width 177 height 14
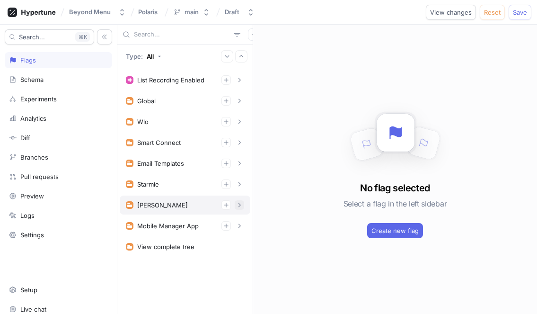
click at [171, 205] on div "[PERSON_NAME]" at bounding box center [185, 204] width 118 height 9
click at [241, 203] on icon "button" at bounding box center [240, 205] width 6 height 6
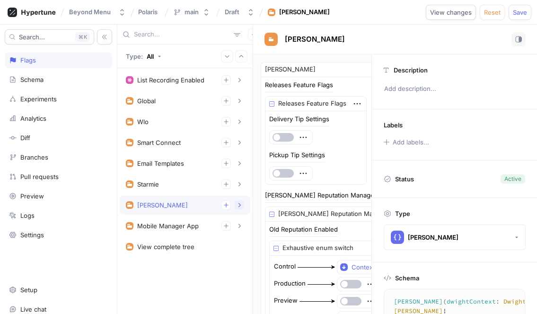
click at [241, 203] on icon "button" at bounding box center [240, 205] width 6 height 6
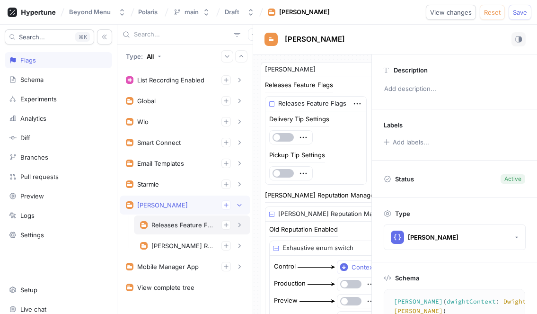
click at [184, 226] on div "Releases Feature Flags" at bounding box center [183, 225] width 63 height 8
type textarea "releasesFeatureFlags: ReleasesFeatureFlags!"
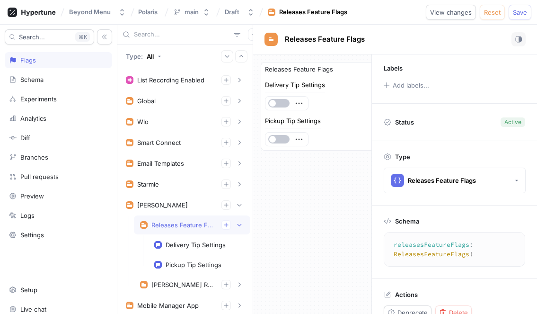
scroll to position [65, 0]
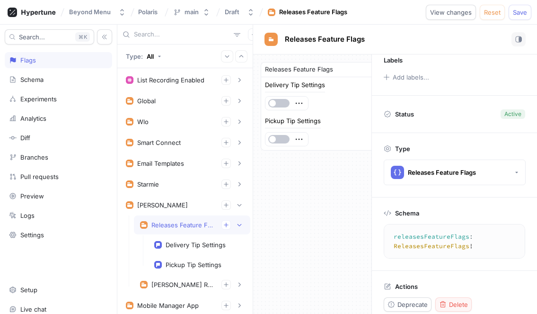
click at [458, 302] on span "Delete" at bounding box center [458, 305] width 19 height 6
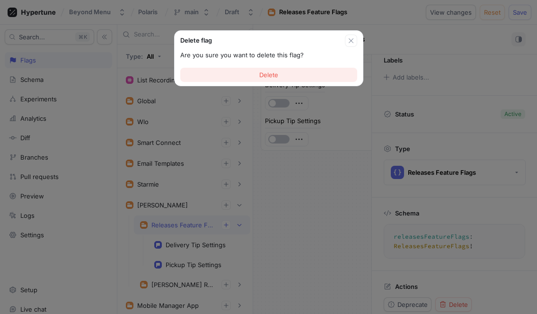
click at [280, 74] on button "Delete" at bounding box center [268, 75] width 177 height 14
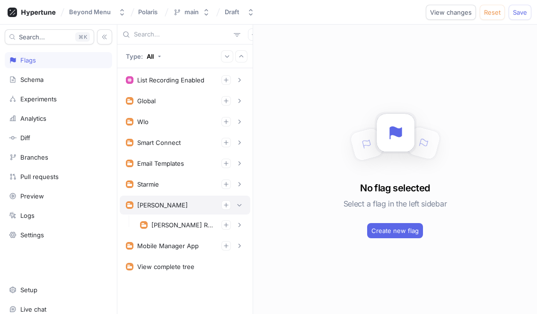
click at [184, 202] on div "[PERSON_NAME]" at bounding box center [185, 204] width 118 height 9
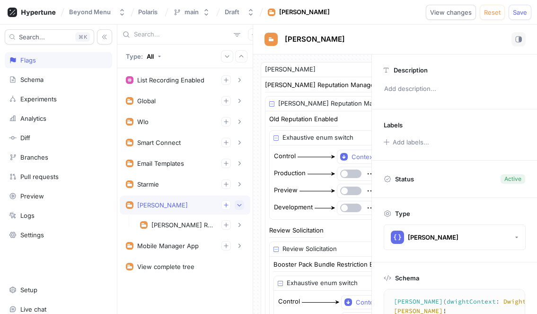
click at [238, 201] on button "button" at bounding box center [239, 204] width 9 height 9
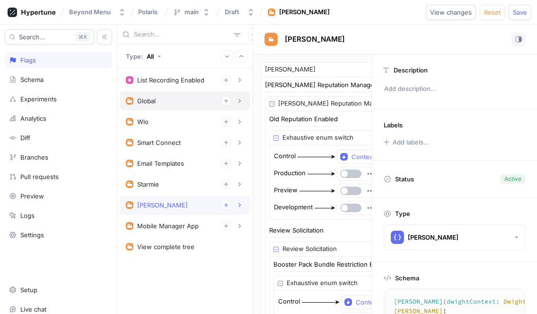
click at [175, 107] on div "Global" at bounding box center [185, 100] width 131 height 19
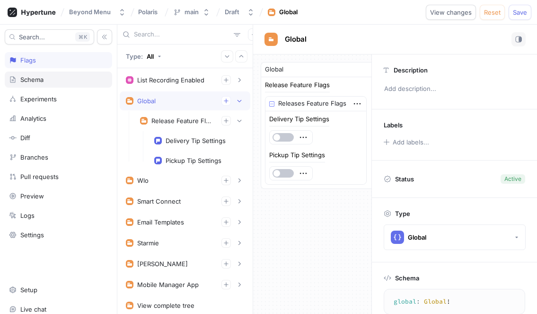
click at [54, 80] on div "Schema" at bounding box center [58, 80] width 99 height 8
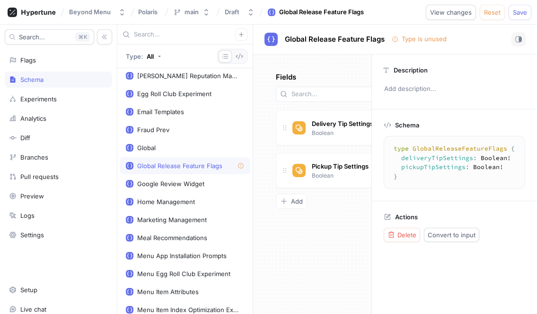
click at [197, 169] on div "Global Release Feature Flags" at bounding box center [179, 166] width 85 height 8
click at [403, 236] on span "Delete" at bounding box center [407, 235] width 19 height 6
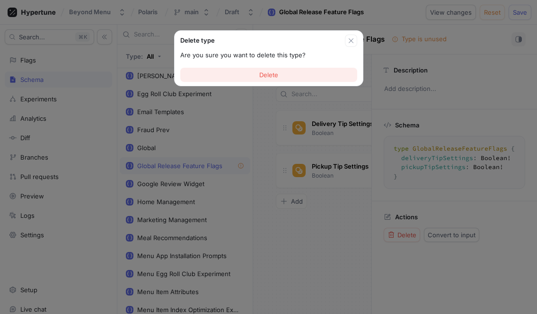
click at [302, 73] on button "Delete" at bounding box center [268, 75] width 177 height 14
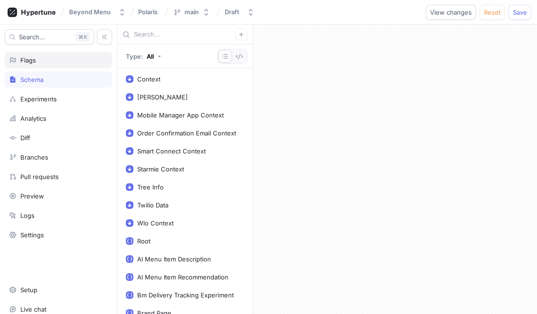
click at [46, 57] on div "Flags" at bounding box center [58, 60] width 99 height 8
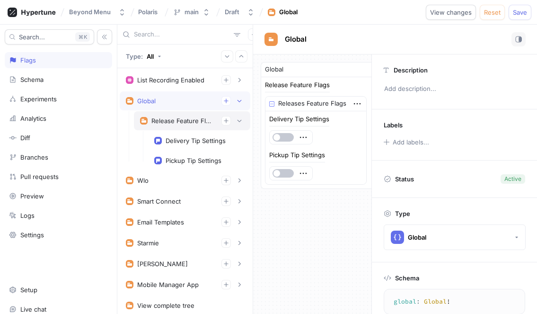
click at [179, 102] on div "Global" at bounding box center [185, 100] width 118 height 9
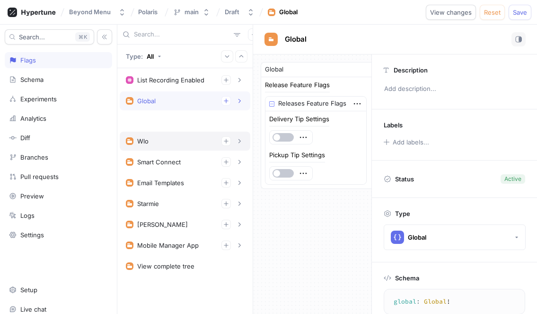
click at [188, 132] on div "Wlo" at bounding box center [185, 141] width 131 height 19
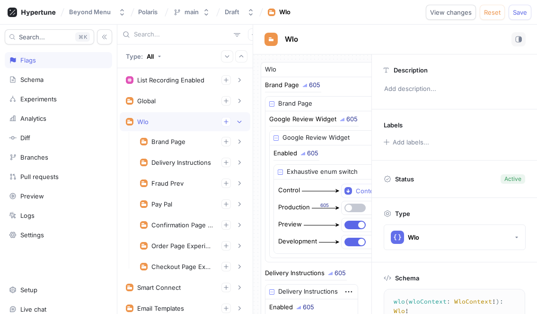
click at [188, 121] on div "Wlo" at bounding box center [185, 121] width 118 height 9
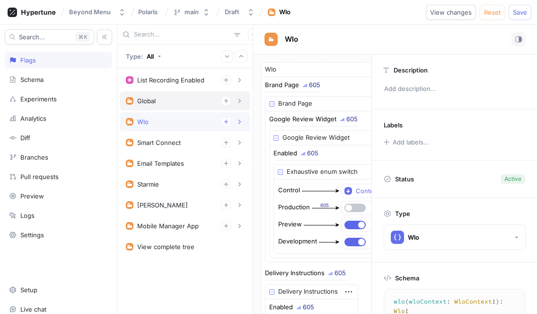
click at [179, 98] on div "Global" at bounding box center [185, 100] width 118 height 9
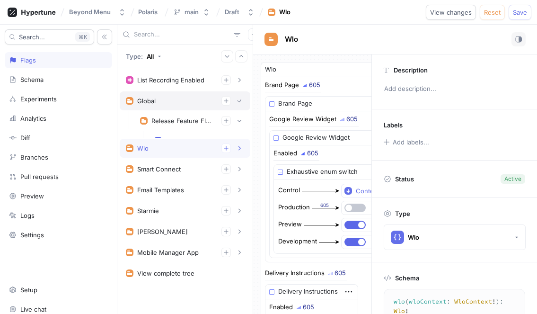
type textarea "global: Global!"
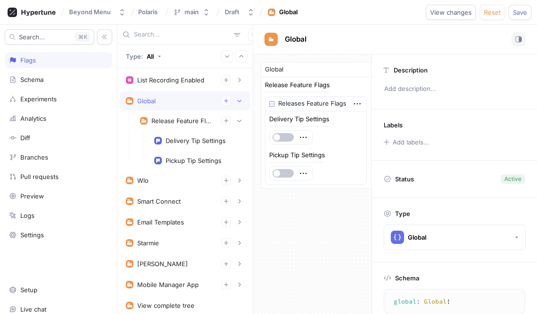
click at [179, 98] on div "Global" at bounding box center [185, 100] width 118 height 9
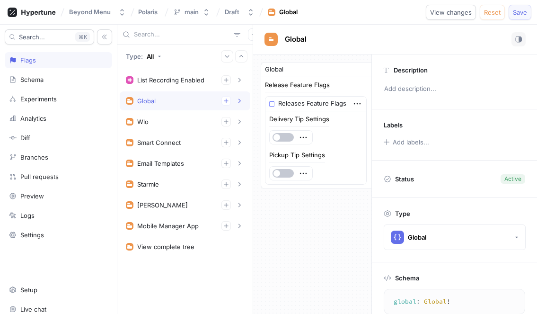
click at [519, 17] on button "Save" at bounding box center [520, 12] width 23 height 15
